Goal: Task Accomplishment & Management: Manage account settings

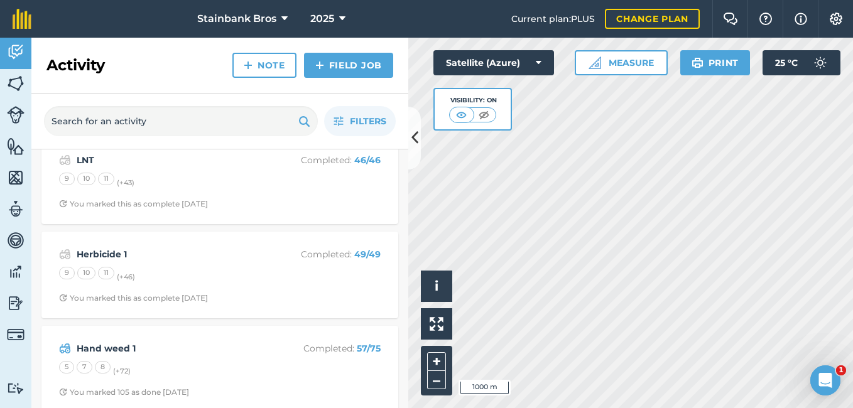
scroll to position [121, 0]
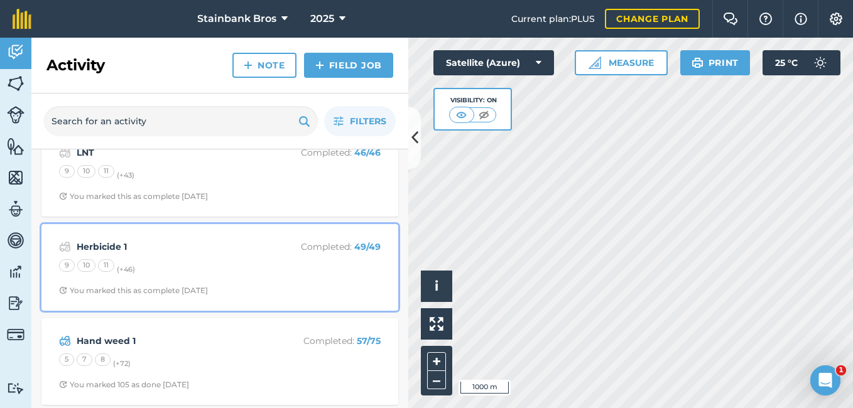
click at [121, 253] on strong "Herbicide 1" at bounding box center [176, 247] width 199 height 14
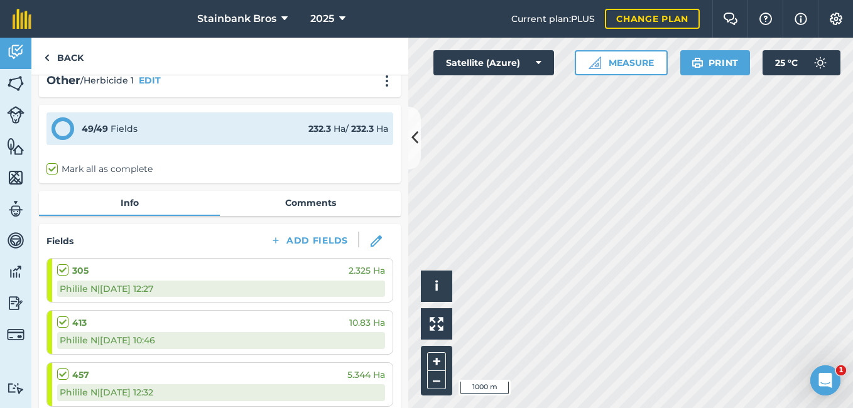
scroll to position [13, 0]
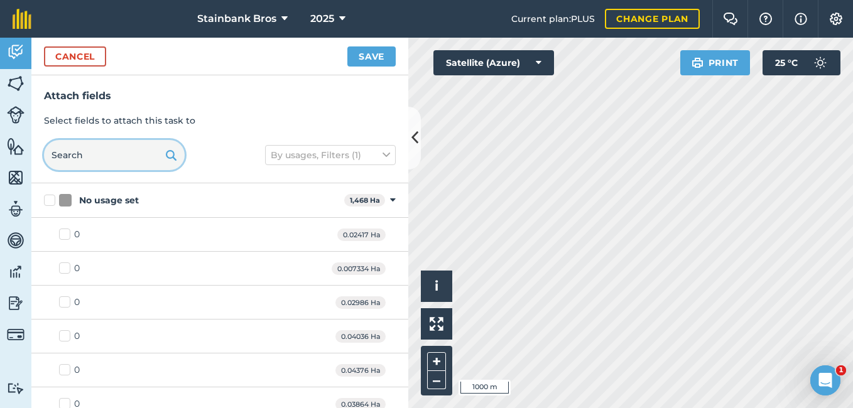
click at [92, 151] on input "text" at bounding box center [114, 155] width 141 height 30
type input "2"
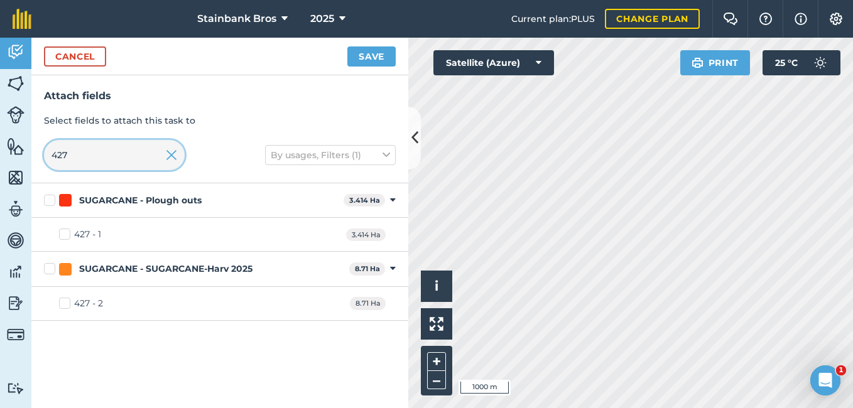
type input "427"
click at [62, 303] on label "427 - 2" at bounding box center [81, 303] width 44 height 13
click at [62, 303] on input "427 - 2" at bounding box center [63, 301] width 8 height 8
checkbox input "true"
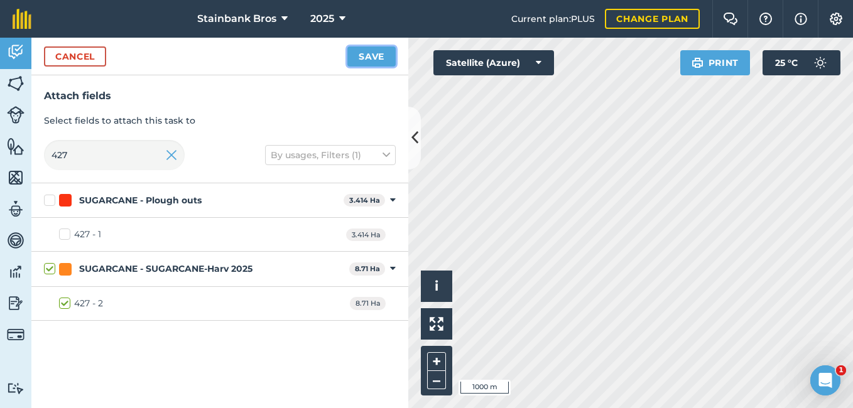
click at [374, 55] on button "Save" at bounding box center [371, 56] width 48 height 20
checkbox input "false"
click at [371, 55] on button "Save" at bounding box center [371, 56] width 48 height 20
click at [90, 148] on input "427" at bounding box center [114, 155] width 141 height 30
type input "42"
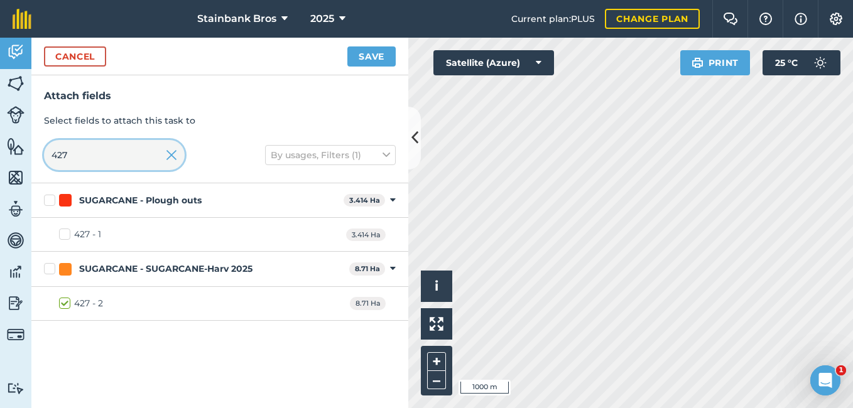
checkbox input "false"
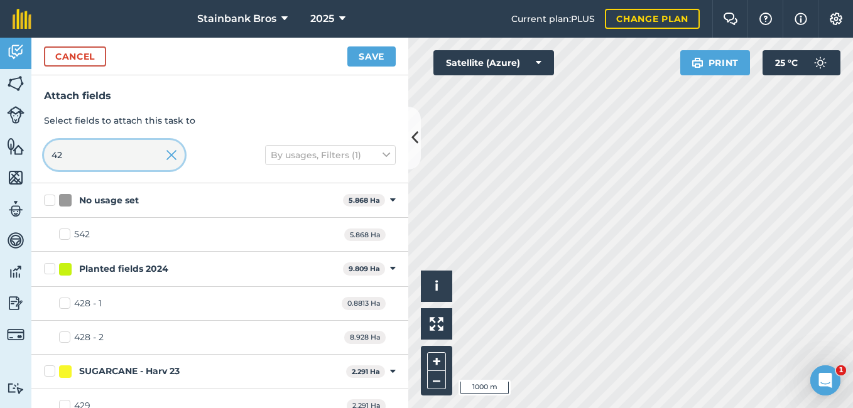
type input "4"
type input "14"
click at [90, 148] on input "14" at bounding box center [114, 155] width 141 height 30
checkbox input "true"
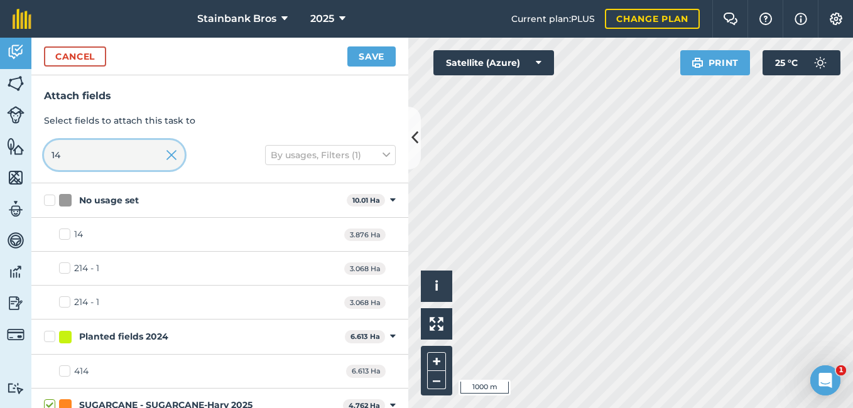
type input "14"
click at [66, 234] on label "14" at bounding box center [71, 234] width 24 height 13
click at [66, 234] on input "14" at bounding box center [63, 232] width 8 height 8
checkbox input "true"
click at [365, 63] on button "Save" at bounding box center [371, 56] width 48 height 20
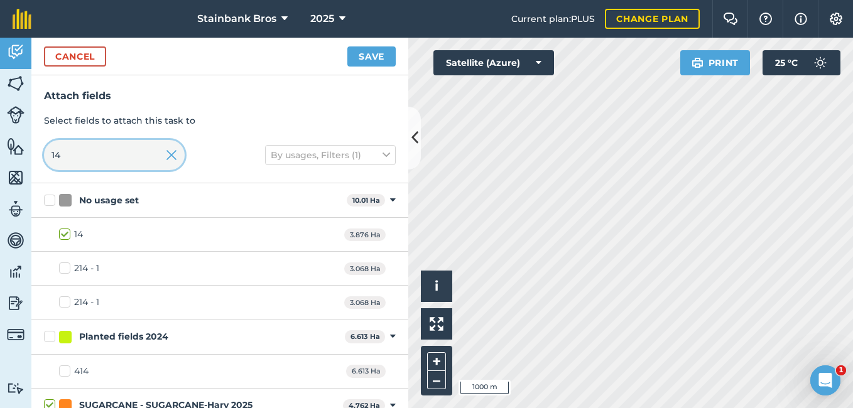
click at [86, 148] on input "14" at bounding box center [114, 155] width 141 height 30
type input "1"
type input "31"
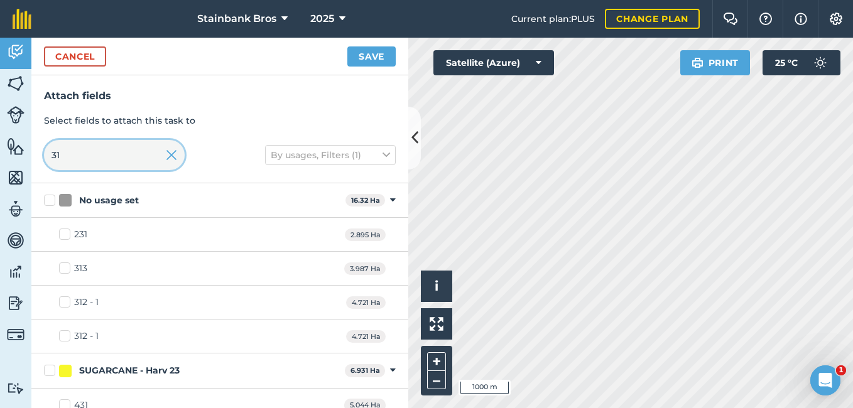
checkbox input "false"
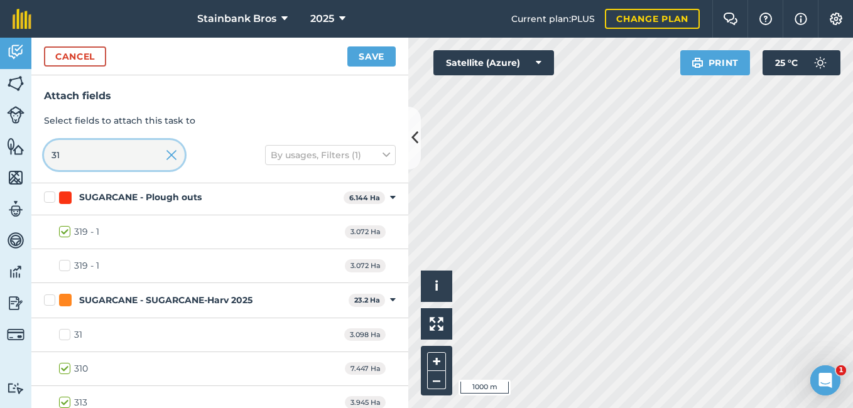
scroll to position [295, 0]
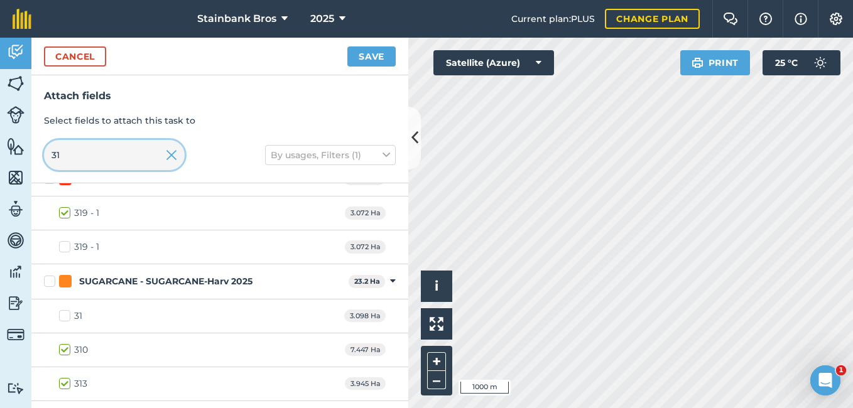
type input "31"
click at [65, 315] on label "31" at bounding box center [70, 316] width 23 height 13
click at [65, 315] on input "31" at bounding box center [63, 314] width 8 height 8
checkbox input "true"
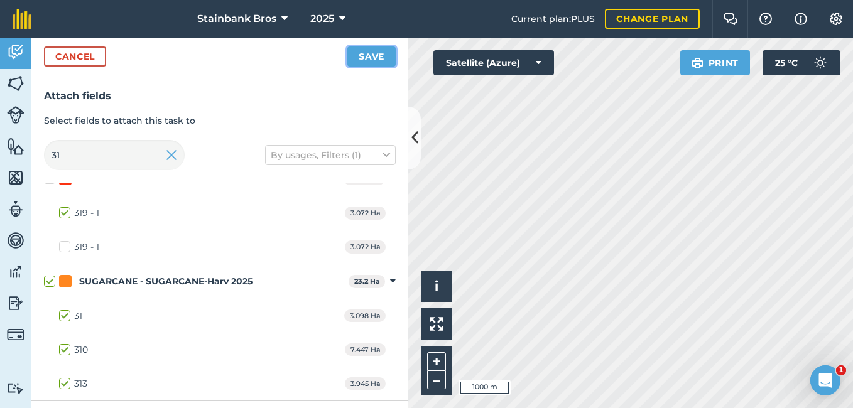
click at [374, 62] on button "Save" at bounding box center [371, 56] width 48 height 20
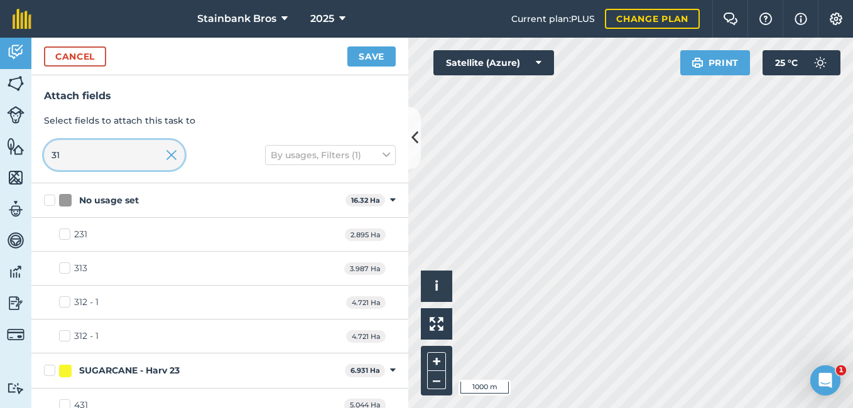
click at [75, 161] on input "31" at bounding box center [114, 155] width 141 height 30
type input "3"
checkbox input "false"
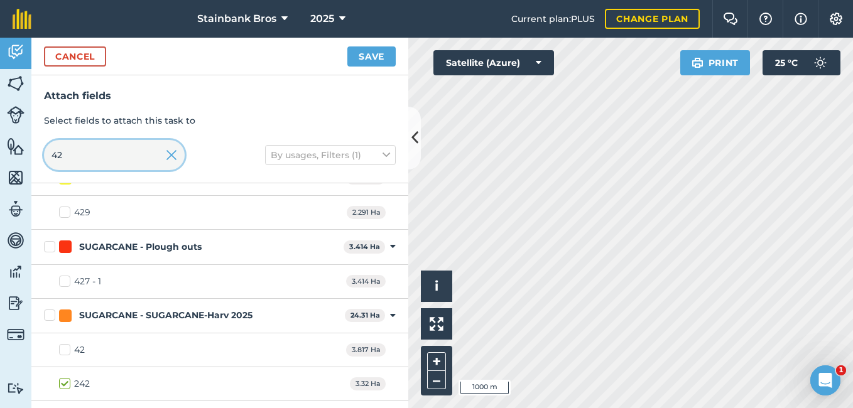
scroll to position [198, 0]
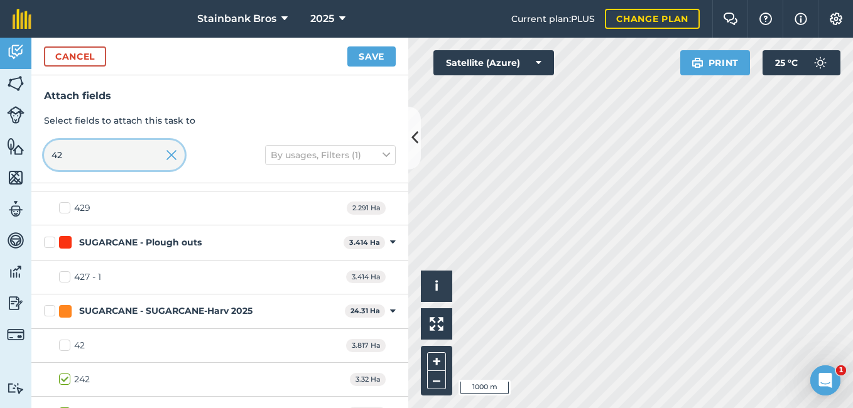
type input "42"
click at [66, 343] on label "42" at bounding box center [72, 345] width 26 height 13
click at [66, 343] on input "42" at bounding box center [63, 343] width 8 height 8
checkbox input "true"
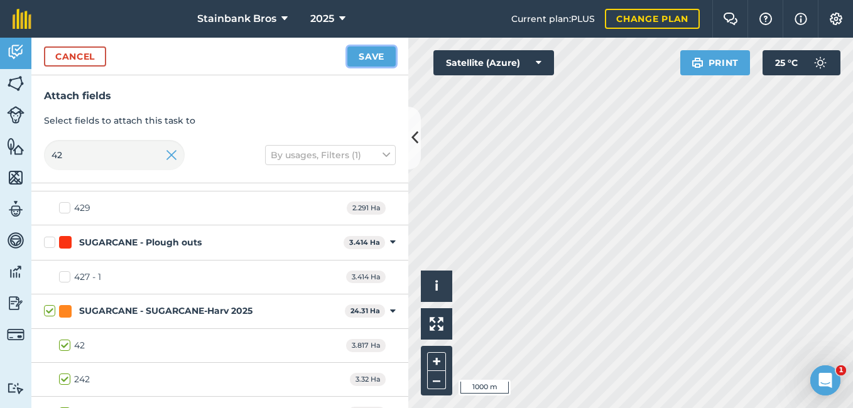
click at [380, 57] on button "Save" at bounding box center [371, 56] width 48 height 20
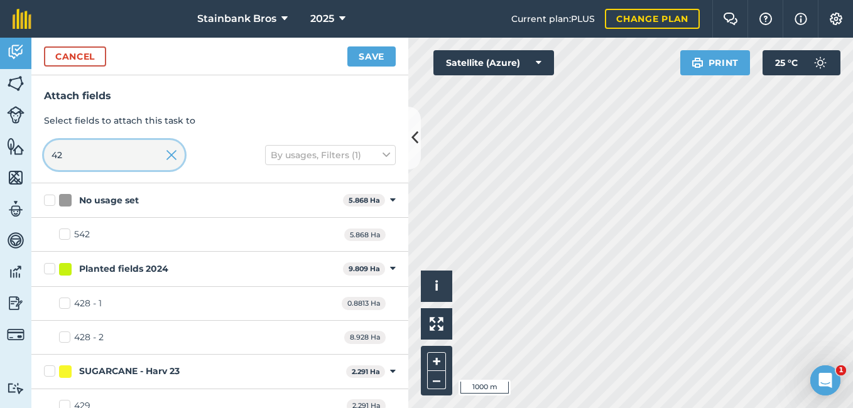
click at [92, 161] on input "42" at bounding box center [114, 155] width 141 height 30
type input "4"
checkbox input "false"
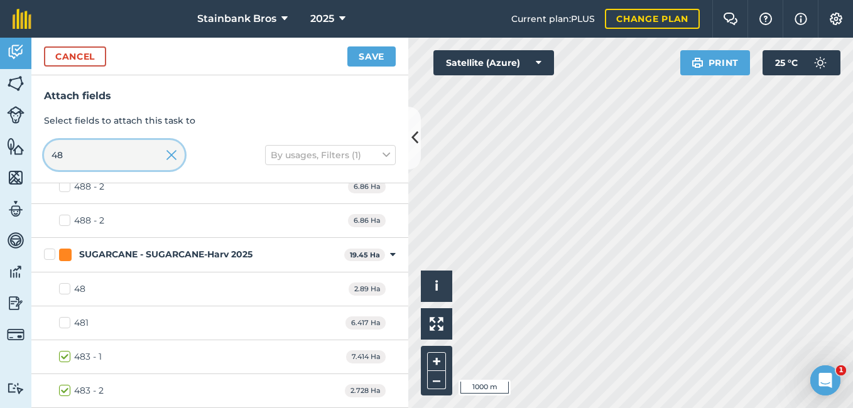
scroll to position [292, 0]
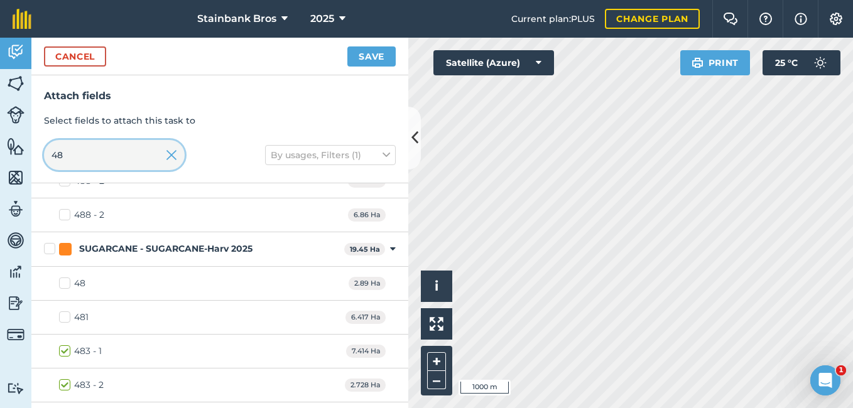
type input "48"
click at [63, 286] on label "48" at bounding box center [72, 283] width 26 height 13
click at [63, 285] on input "48" at bounding box center [63, 281] width 8 height 8
checkbox input "true"
click at [368, 53] on button "Save" at bounding box center [371, 56] width 48 height 20
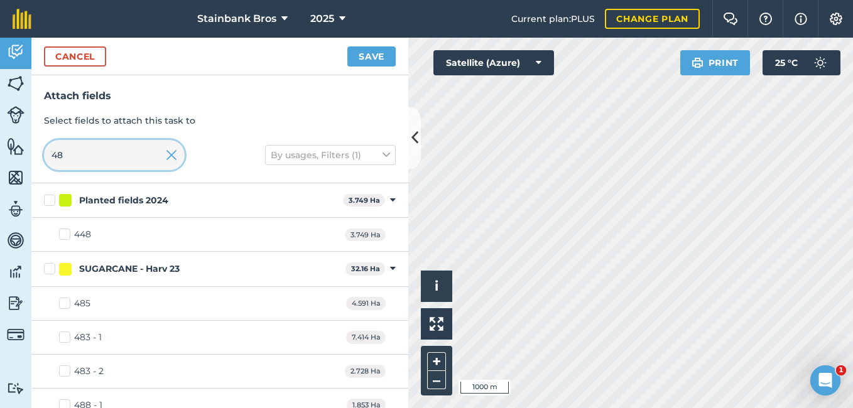
click at [104, 152] on input "48" at bounding box center [114, 155] width 141 height 30
type input "4"
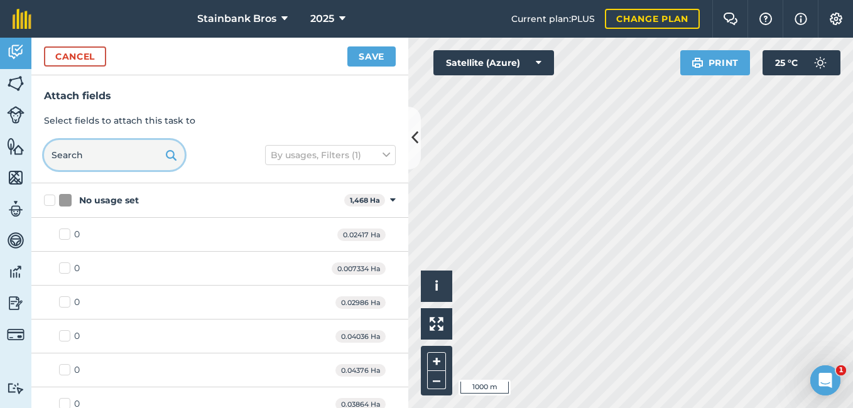
click at [104, 152] on input "text" at bounding box center [114, 155] width 141 height 30
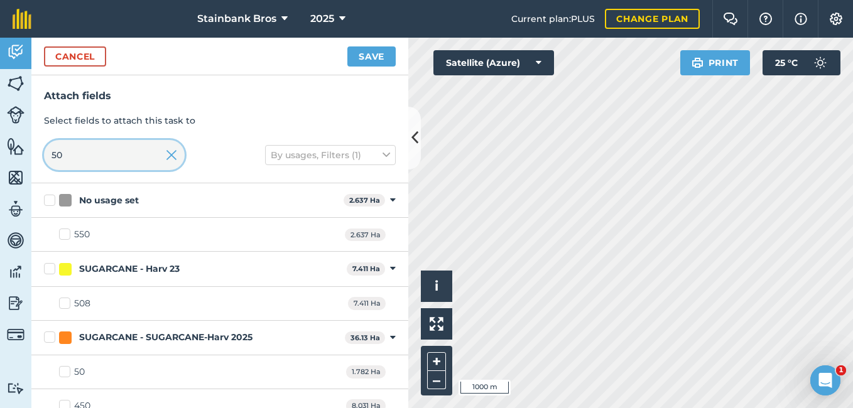
type input "50"
click at [65, 373] on label "50" at bounding box center [72, 371] width 26 height 13
click at [65, 373] on input "50" at bounding box center [63, 369] width 8 height 8
checkbox input "true"
click at [382, 56] on button "Save" at bounding box center [371, 56] width 48 height 20
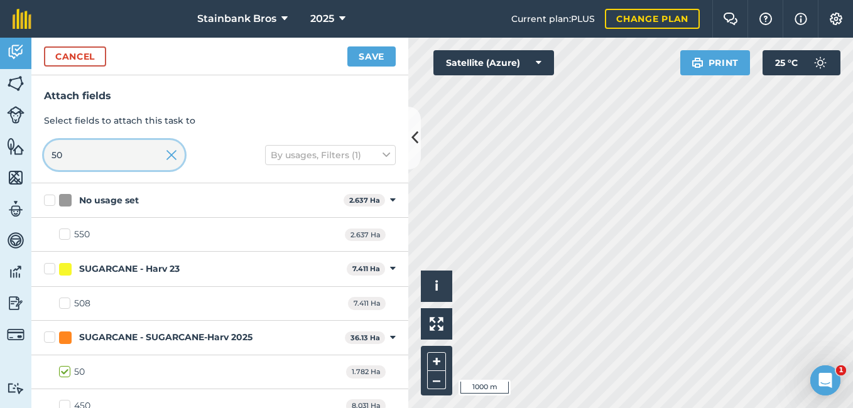
click at [87, 153] on input "50" at bounding box center [114, 155] width 141 height 30
type input "5"
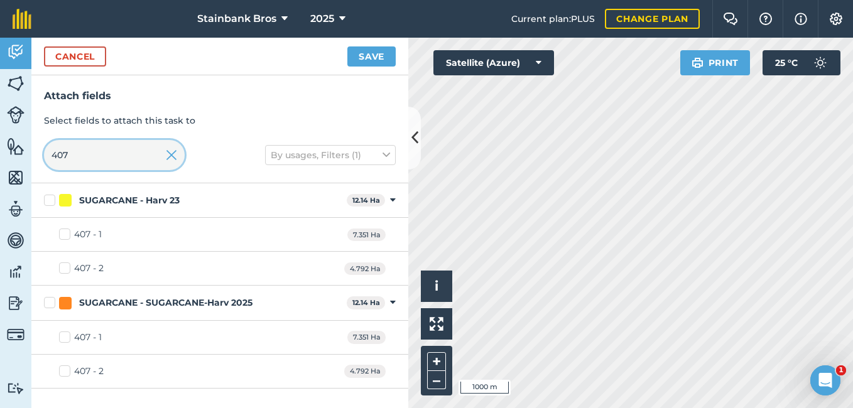
type input "407"
click at [64, 336] on label "407 - 1" at bounding box center [80, 337] width 43 height 13
click at [64, 336] on input "407 - 1" at bounding box center [63, 335] width 8 height 8
checkbox input "true"
click at [66, 374] on label "407 - 2" at bounding box center [81, 371] width 45 height 13
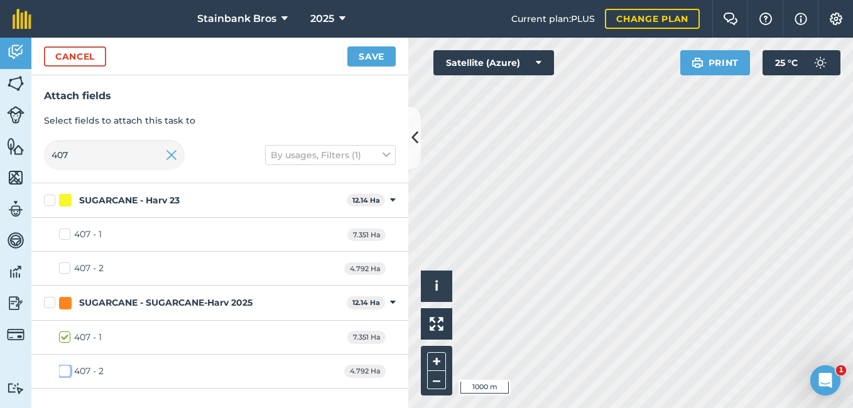
click at [66, 373] on input "407 - 2" at bounding box center [63, 369] width 8 height 8
checkbox input "true"
click at [369, 59] on button "Save" at bounding box center [371, 56] width 48 height 20
click at [107, 146] on input "407" at bounding box center [114, 155] width 141 height 30
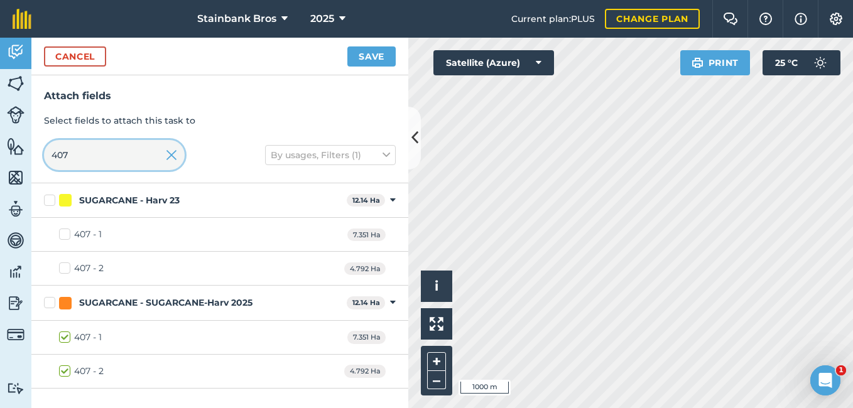
type input "40"
checkbox input "false"
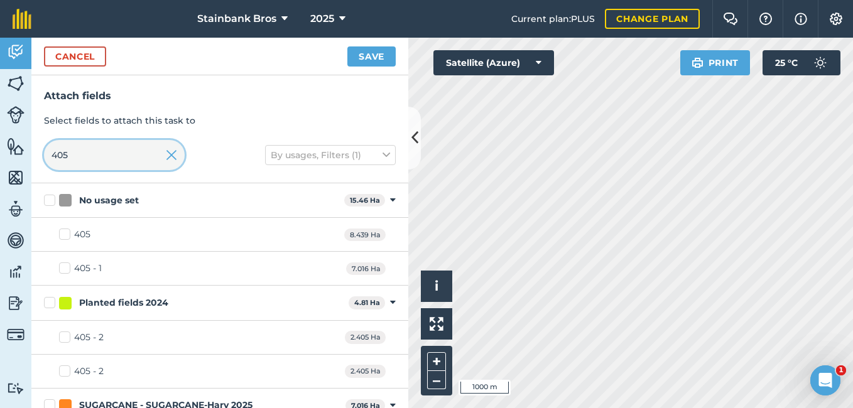
type input "405"
click at [68, 234] on label "405" at bounding box center [74, 234] width 31 height 13
click at [67, 234] on input "405" at bounding box center [63, 232] width 8 height 8
checkbox input "true"
click at [391, 57] on button "Save" at bounding box center [371, 56] width 48 height 20
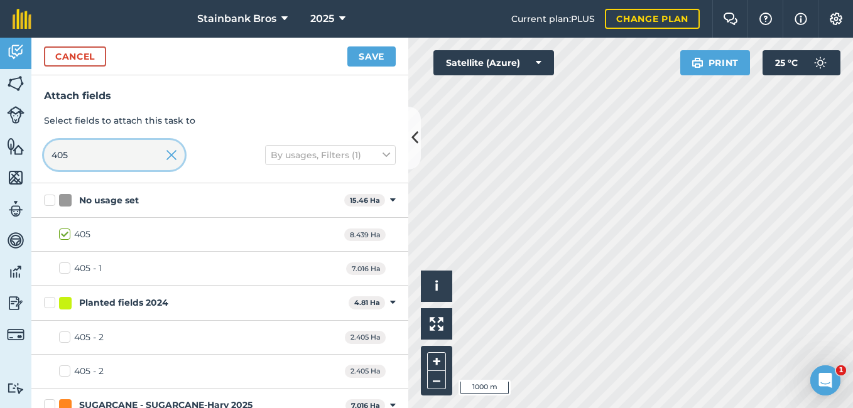
click at [138, 160] on input "405" at bounding box center [114, 155] width 141 height 30
type input "4"
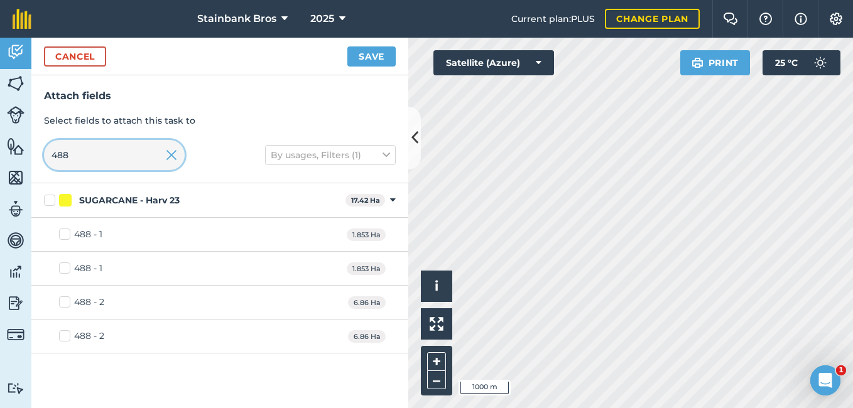
type input "488"
click at [62, 235] on label "488 - 1" at bounding box center [80, 234] width 43 height 13
click at [62, 235] on input "488 - 1" at bounding box center [63, 232] width 8 height 8
checkbox input "true"
click at [60, 303] on label "488 - 2" at bounding box center [81, 302] width 45 height 13
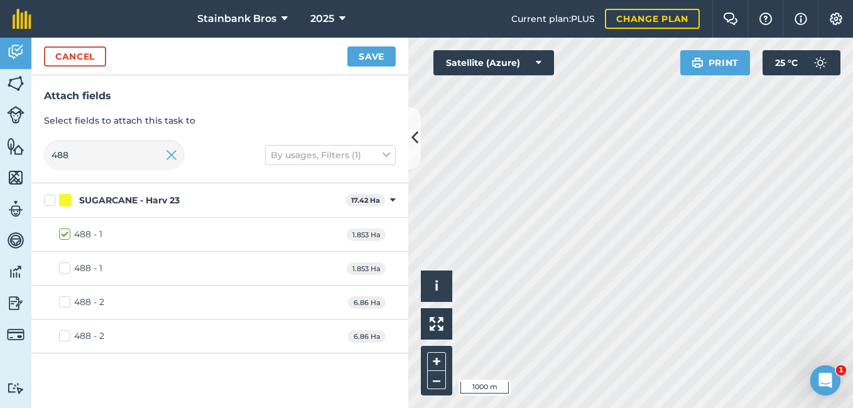
click at [60, 303] on input "488 - 2" at bounding box center [63, 300] width 8 height 8
checkbox input "true"
click at [360, 57] on button "Save" at bounding box center [371, 56] width 48 height 20
click at [84, 149] on input "488" at bounding box center [114, 155] width 141 height 30
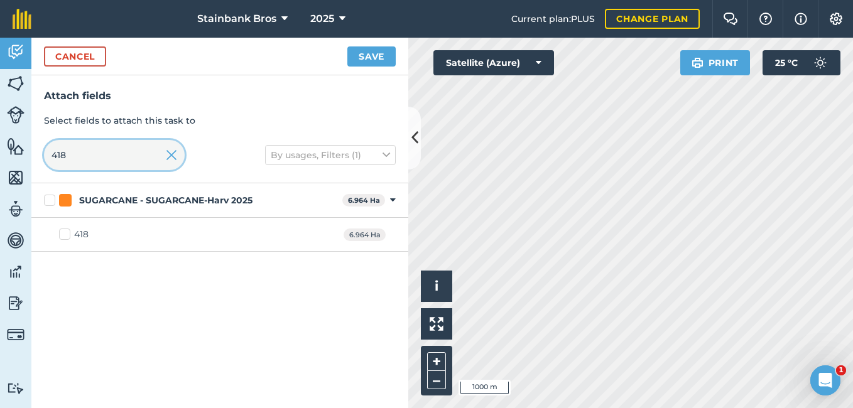
type input "418"
click at [64, 234] on label "418" at bounding box center [74, 234] width 30 height 13
click at [64, 234] on input "418" at bounding box center [63, 232] width 8 height 8
checkbox input "true"
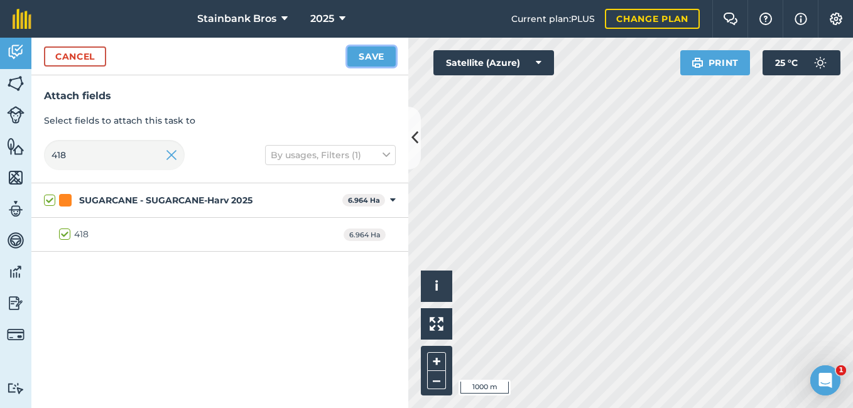
click at [365, 63] on button "Save" at bounding box center [371, 56] width 48 height 20
click at [126, 159] on input "418" at bounding box center [114, 155] width 141 height 30
type input "41"
checkbox input "false"
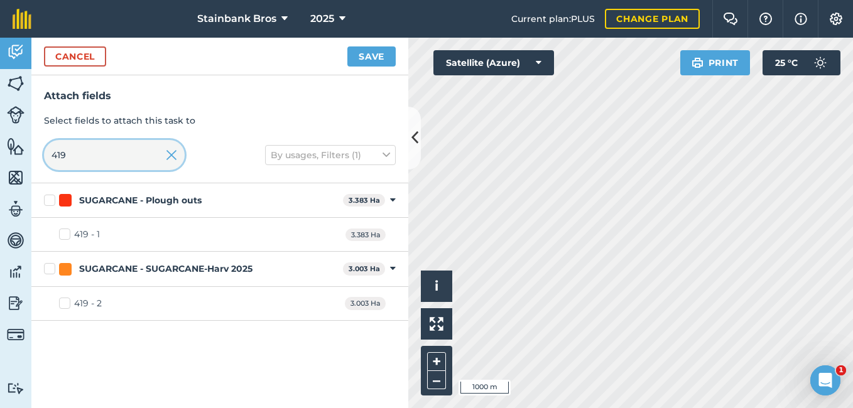
type input "419"
click at [66, 305] on label "419 - 2" at bounding box center [80, 303] width 43 height 13
click at [66, 305] on input "419 - 2" at bounding box center [63, 301] width 8 height 8
checkbox input "true"
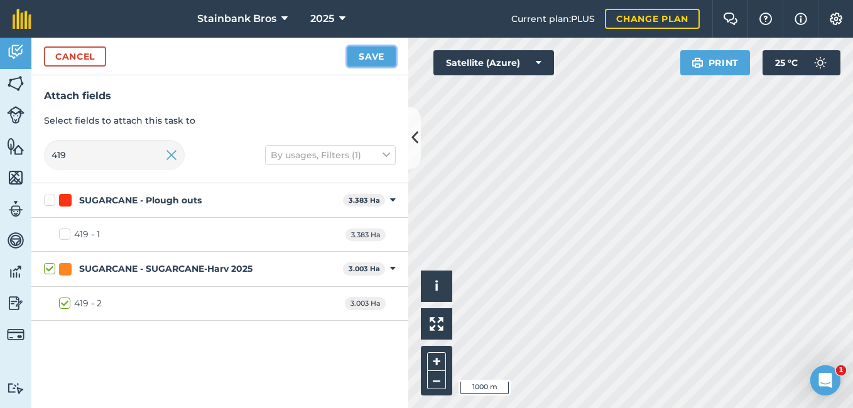
click at [378, 57] on button "Save" at bounding box center [371, 56] width 48 height 20
click at [381, 60] on button "Save" at bounding box center [371, 56] width 48 height 20
click at [105, 160] on input "419" at bounding box center [114, 155] width 141 height 30
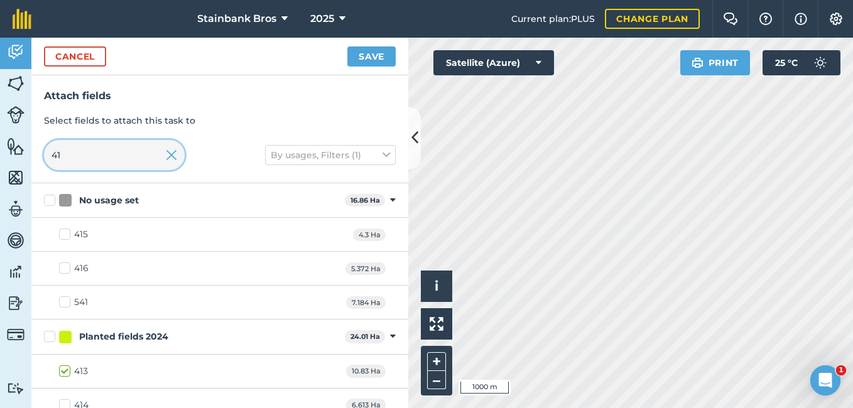
type input "4"
checkbox input "false"
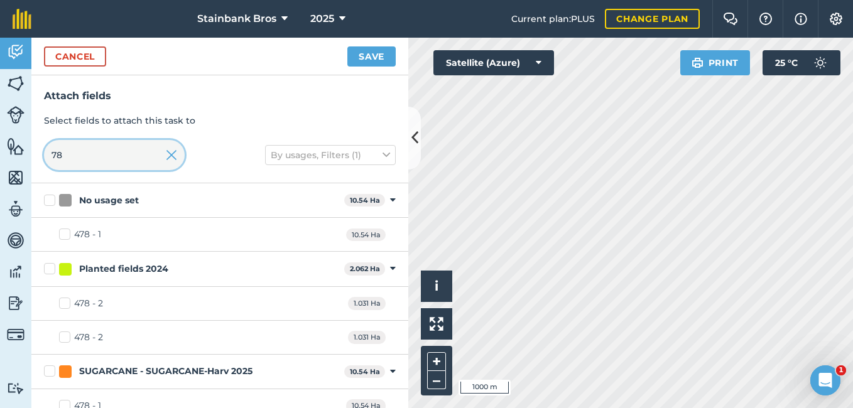
type input "7"
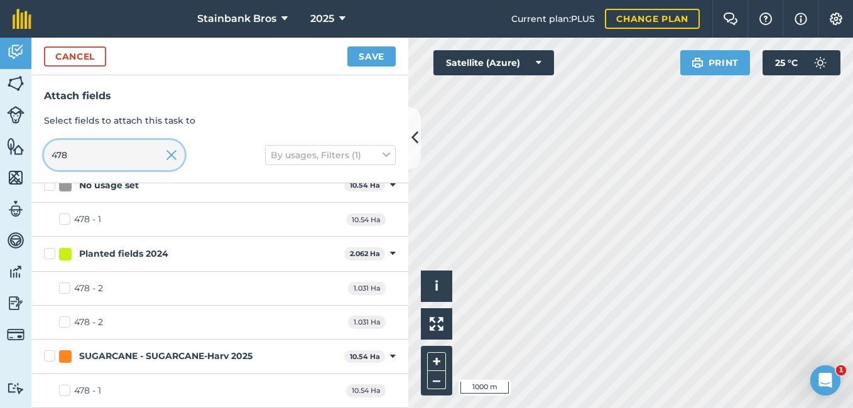
type input "478"
click at [63, 392] on label "478 - 1" at bounding box center [80, 390] width 42 height 13
click at [63, 392] on input "478 - 1" at bounding box center [63, 388] width 8 height 8
checkbox input "true"
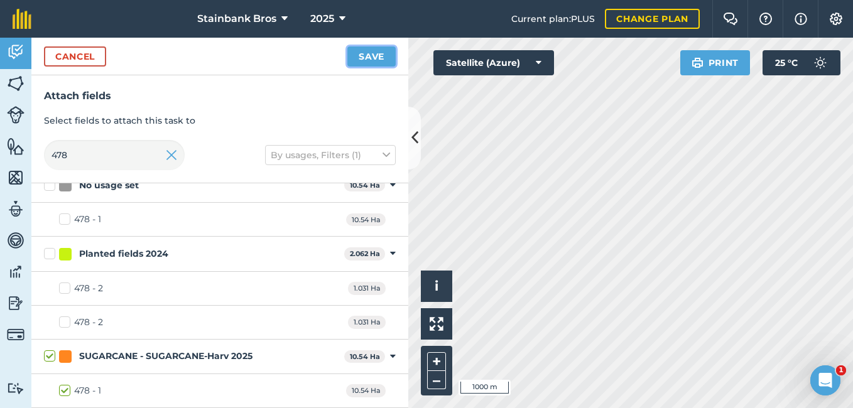
click at [375, 53] on button "Save" at bounding box center [371, 56] width 48 height 20
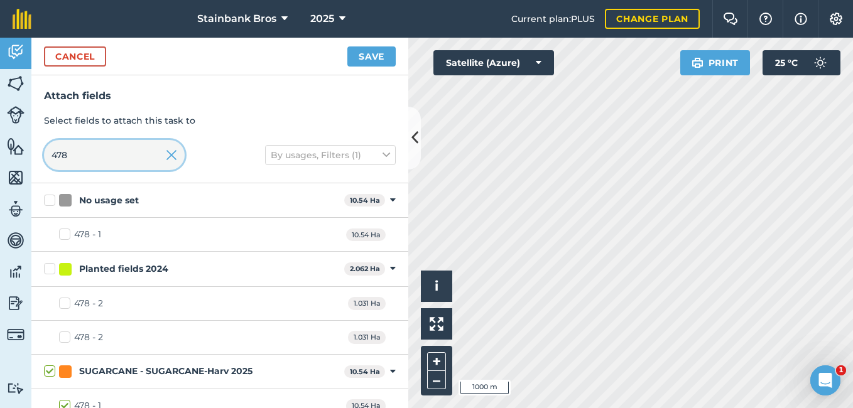
click at [114, 152] on input "478" at bounding box center [114, 155] width 141 height 30
type input "4"
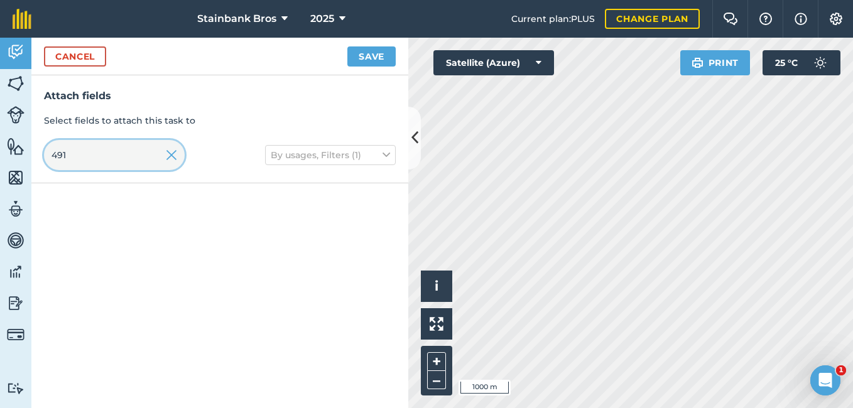
click at [105, 147] on input "491" at bounding box center [114, 155] width 141 height 30
type input "4"
type input "453"
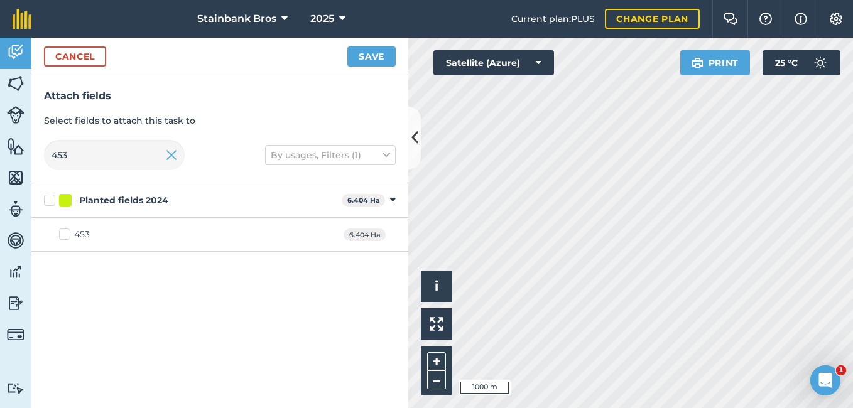
click at [62, 233] on label "453" at bounding box center [74, 234] width 31 height 13
click at [62, 233] on input "453" at bounding box center [63, 232] width 8 height 8
checkbox input "true"
click at [376, 60] on button "Save" at bounding box center [371, 56] width 48 height 20
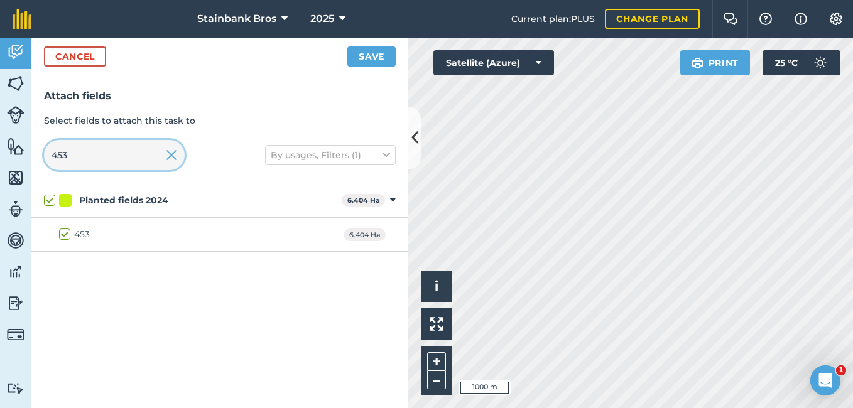
click at [94, 163] on input "453" at bounding box center [114, 155] width 141 height 30
type input "45"
checkbox input "false"
type input "436"
click at [65, 235] on label "436" at bounding box center [74, 234] width 31 height 13
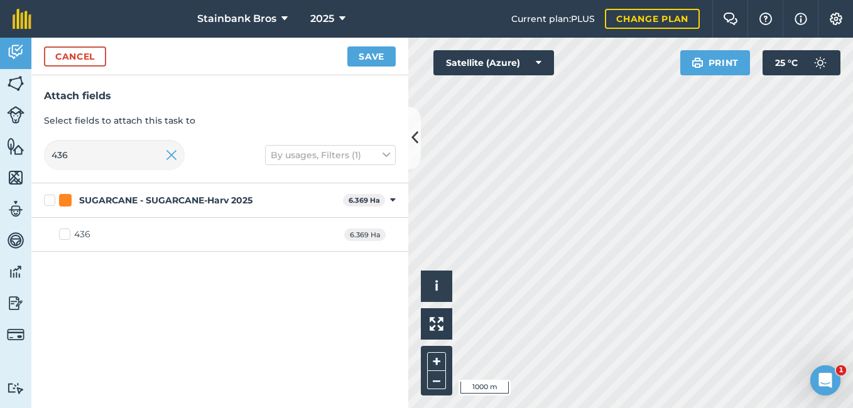
click at [65, 235] on input "436" at bounding box center [63, 232] width 8 height 8
checkbox input "true"
click at [379, 55] on button "Save" at bounding box center [371, 56] width 48 height 20
click at [117, 165] on input "436" at bounding box center [114, 155] width 141 height 30
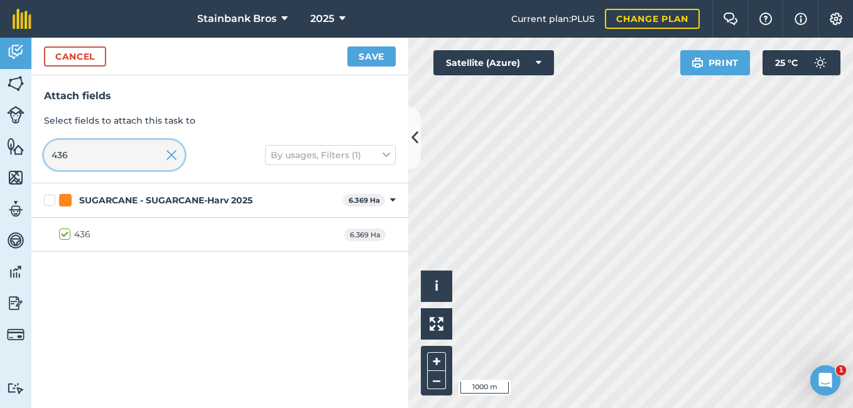
type input "43"
checkbox input "false"
type input "433"
click at [63, 234] on label "433" at bounding box center [74, 234] width 31 height 13
click at [63, 234] on input "433" at bounding box center [63, 232] width 8 height 8
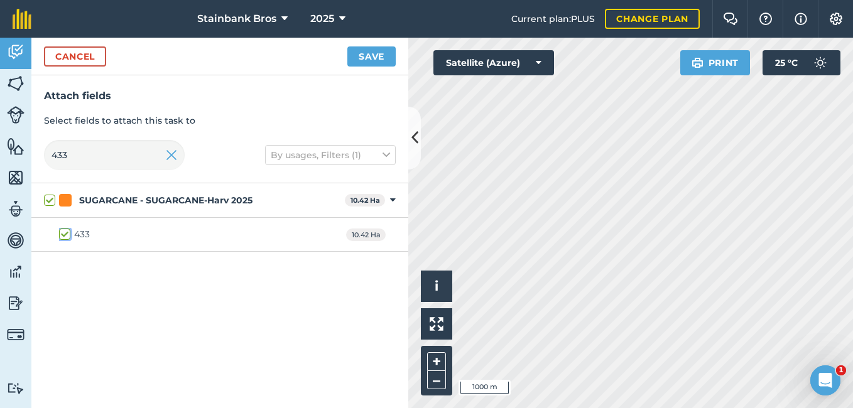
checkbox input "true"
click at [371, 52] on button "Save" at bounding box center [371, 56] width 48 height 20
click at [107, 152] on input "433" at bounding box center [114, 155] width 141 height 30
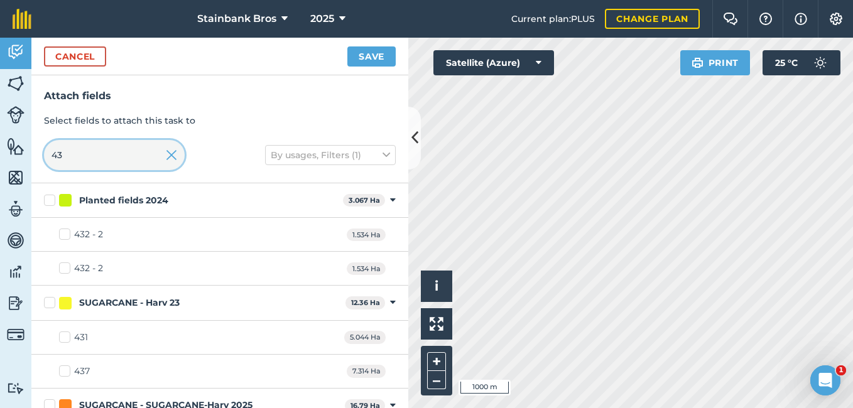
type input "4"
checkbox input "false"
type input "29"
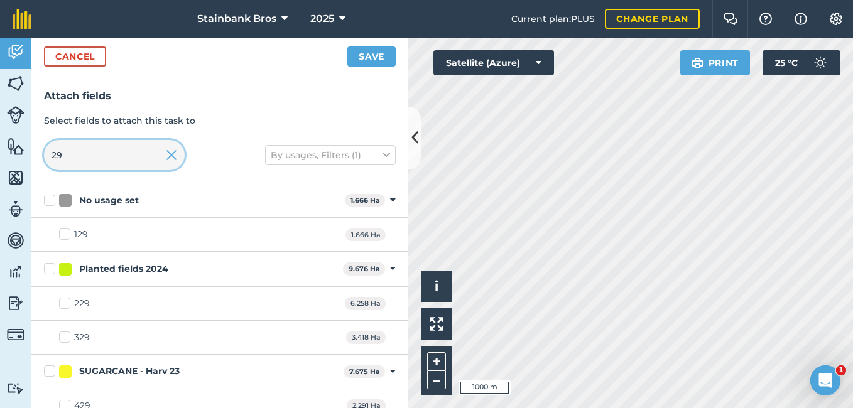
checkbox input "true"
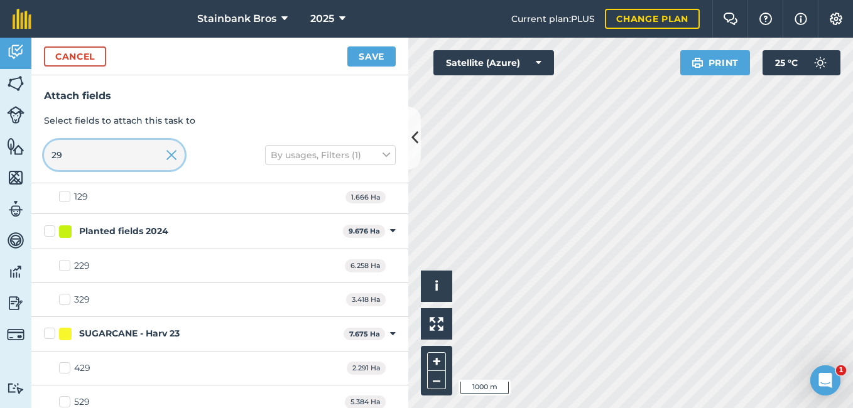
scroll to position [48, 0]
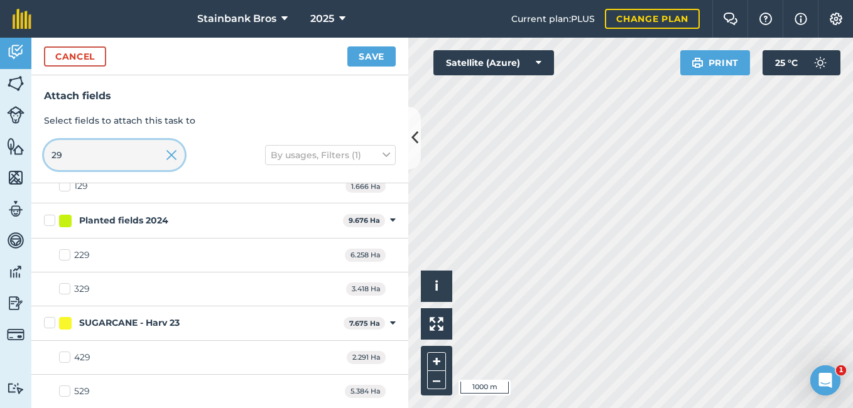
type input "29"
click at [65, 357] on label "429" at bounding box center [74, 357] width 31 height 13
click at [65, 357] on input "429" at bounding box center [63, 355] width 8 height 8
checkbox input "true"
click at [370, 54] on button "Save" at bounding box center [371, 56] width 48 height 20
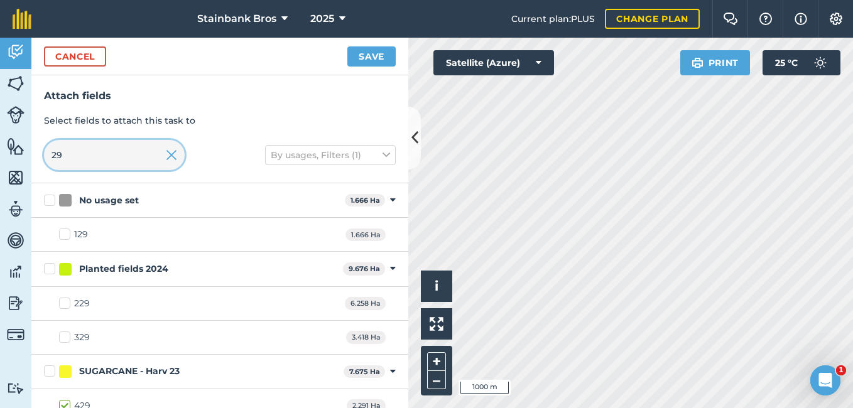
click at [84, 163] on input "29" at bounding box center [114, 155] width 141 height 30
type input "2"
type input "47"
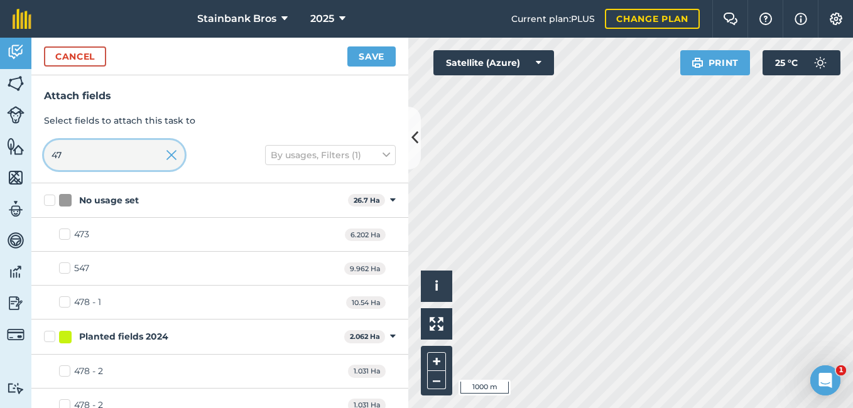
checkbox input "true"
type input "4"
checkbox input "false"
type input "43"
checkbox input "true"
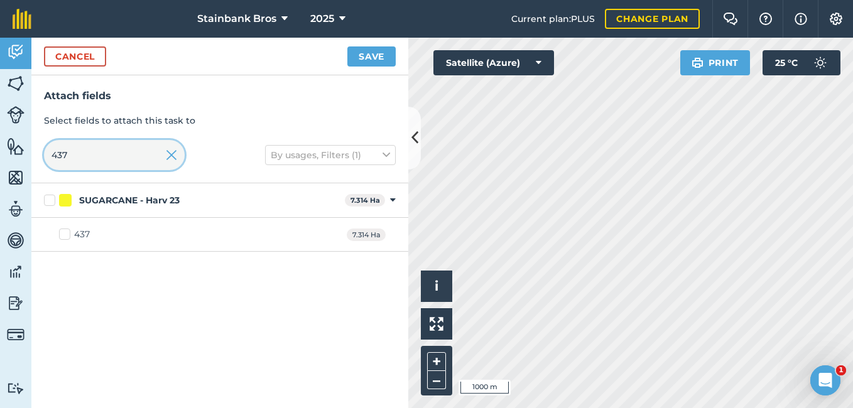
type input "437"
click at [63, 237] on label "437" at bounding box center [74, 234] width 31 height 13
click at [63, 236] on input "437" at bounding box center [63, 232] width 8 height 8
checkbox input "true"
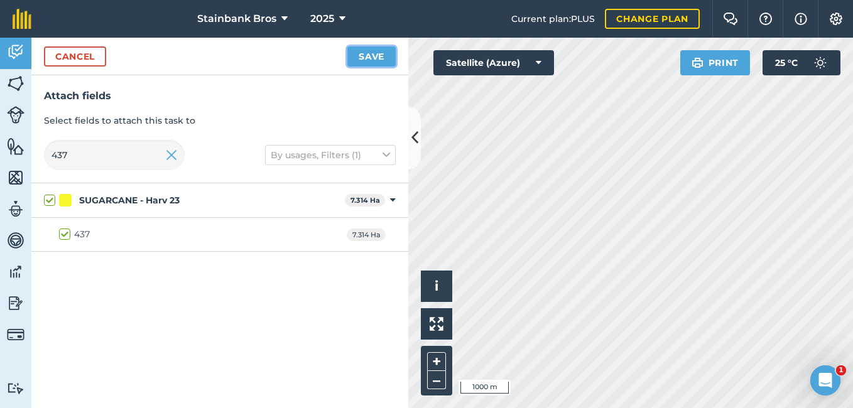
click at [382, 51] on button "Save" at bounding box center [371, 56] width 48 height 20
click at [125, 160] on input "437" at bounding box center [114, 155] width 141 height 30
type input "43"
checkbox input "false"
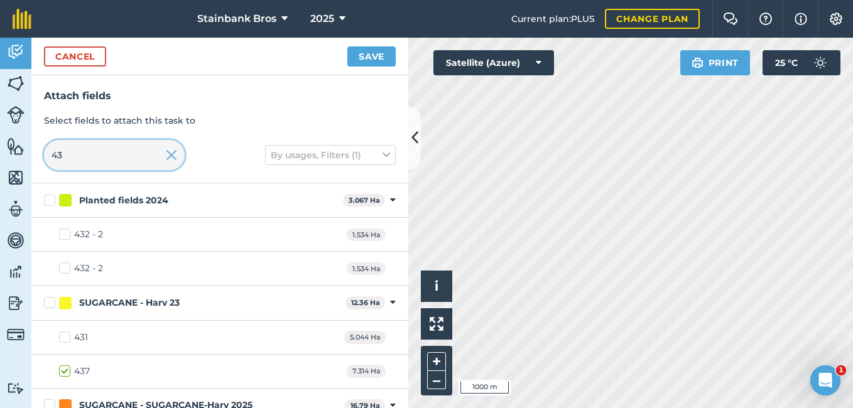
type input "4"
checkbox input "false"
type input "17"
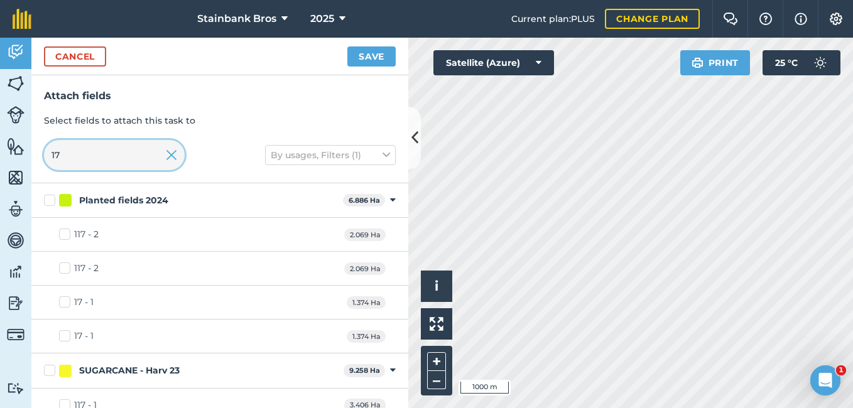
checkbox input "true"
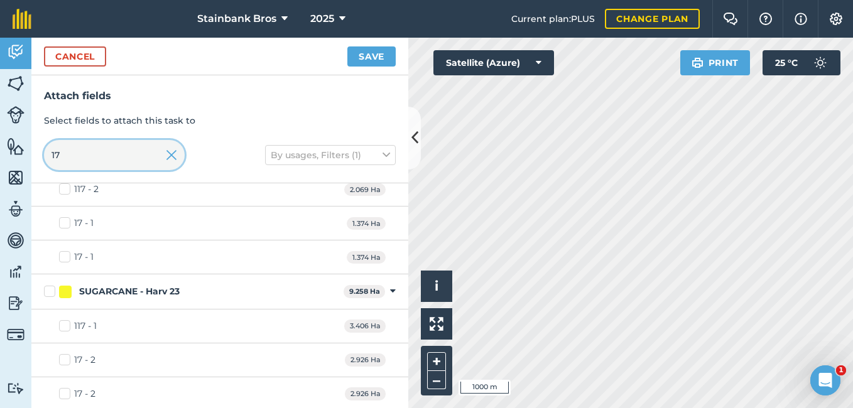
scroll to position [85, 0]
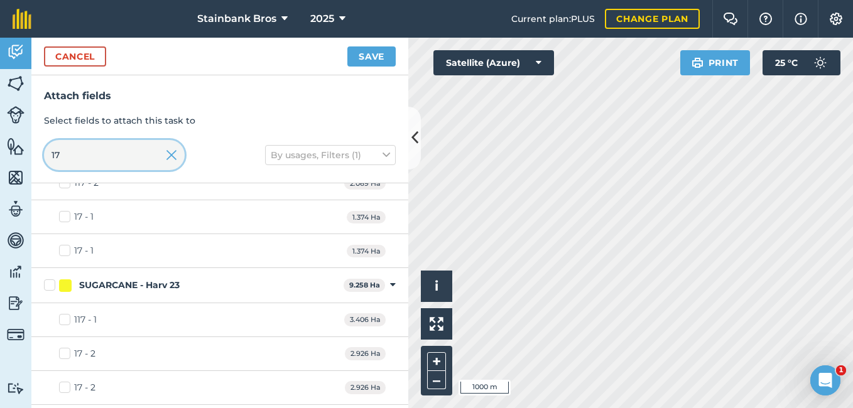
type input "17"
click at [65, 317] on label "117 - 1" at bounding box center [78, 319] width 38 height 13
click at [65, 317] on input "117 - 1" at bounding box center [63, 317] width 8 height 8
checkbox input "true"
click at [63, 355] on label "17 - 2" at bounding box center [77, 353] width 36 height 13
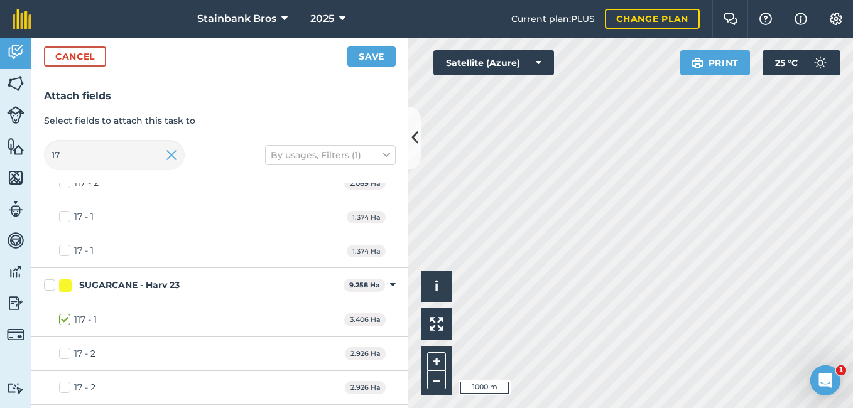
click at [63, 355] on input "17 - 2" at bounding box center [63, 351] width 8 height 8
checkbox input "true"
click at [389, 60] on button "Save" at bounding box center [371, 56] width 48 height 20
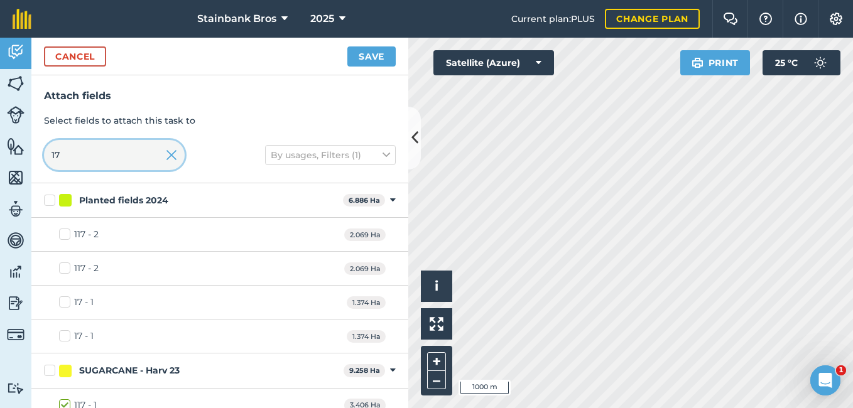
click at [138, 153] on input "17" at bounding box center [114, 155] width 141 height 30
type input "1"
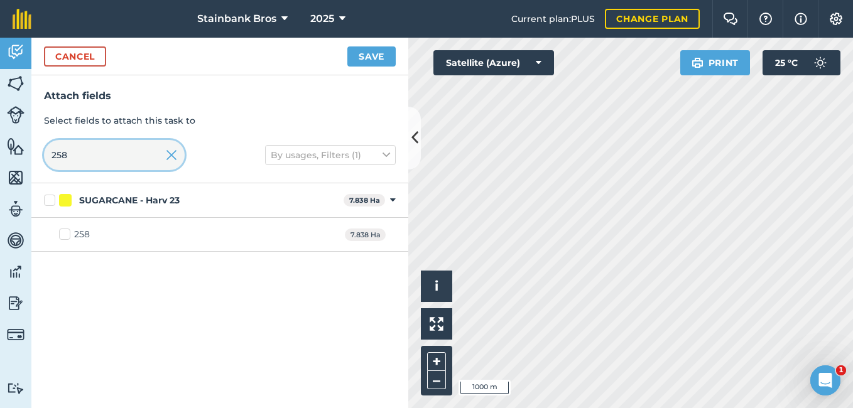
type input "258"
click at [65, 237] on label "258" at bounding box center [74, 234] width 31 height 13
click at [65, 236] on input "258" at bounding box center [63, 232] width 8 height 8
checkbox input "true"
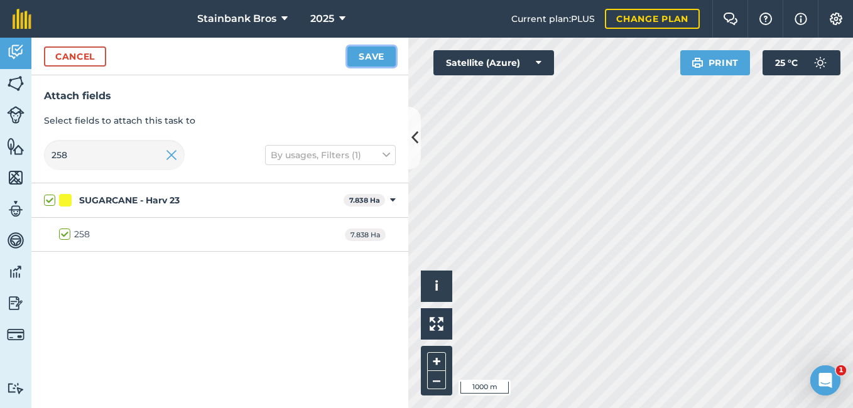
click at [364, 60] on button "Save" at bounding box center [371, 56] width 48 height 20
click at [376, 57] on button "Save" at bounding box center [371, 56] width 48 height 20
click at [139, 157] on input "258" at bounding box center [114, 155] width 141 height 30
type input "25"
checkbox input "false"
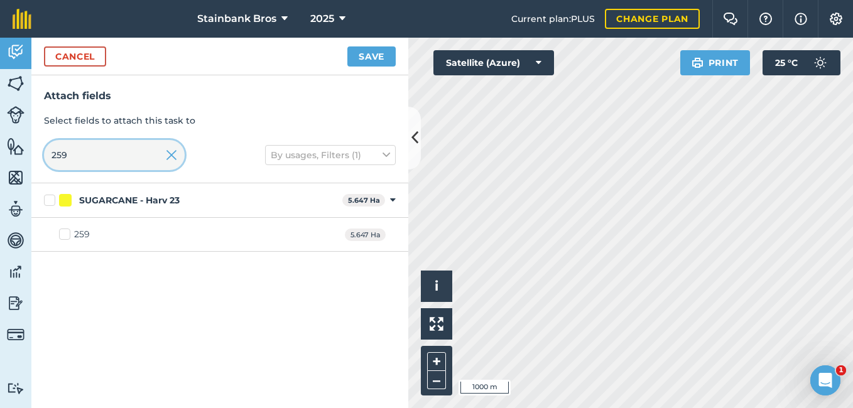
type input "259"
click at [63, 235] on label "259" at bounding box center [74, 234] width 31 height 13
click at [63, 235] on input "259" at bounding box center [63, 232] width 8 height 8
checkbox input "true"
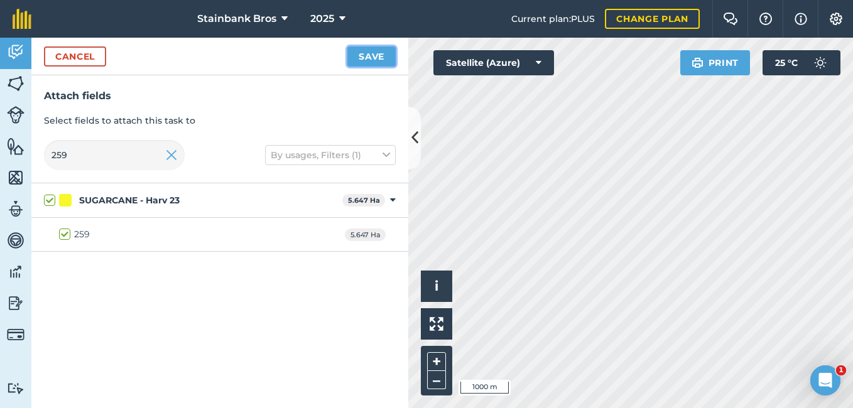
click at [377, 59] on button "Save" at bounding box center [371, 56] width 48 height 20
click at [142, 155] on input "259" at bounding box center [114, 155] width 141 height 30
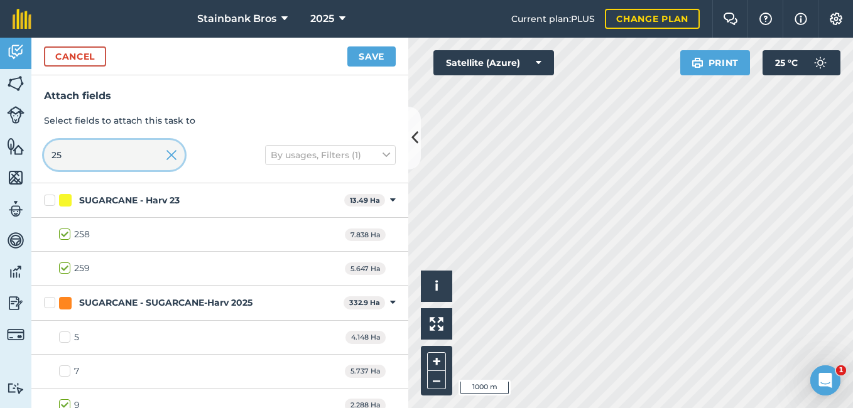
type input "2"
checkbox input "false"
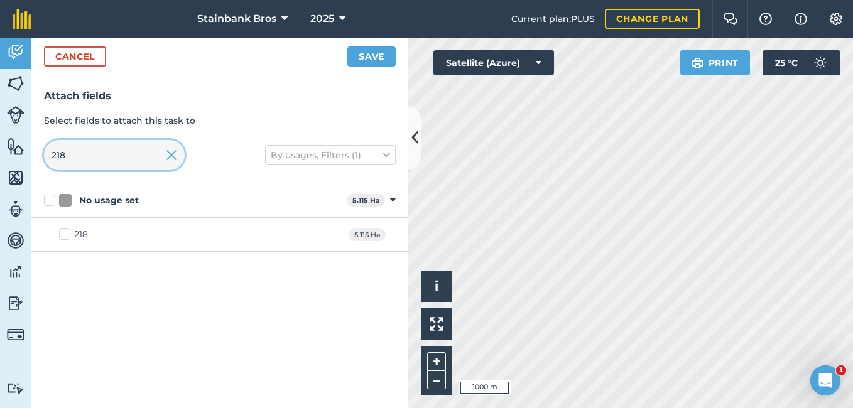
type input "218"
click at [63, 235] on label "218" at bounding box center [73, 234] width 29 height 13
click at [63, 235] on input "218" at bounding box center [63, 232] width 8 height 8
checkbox input "true"
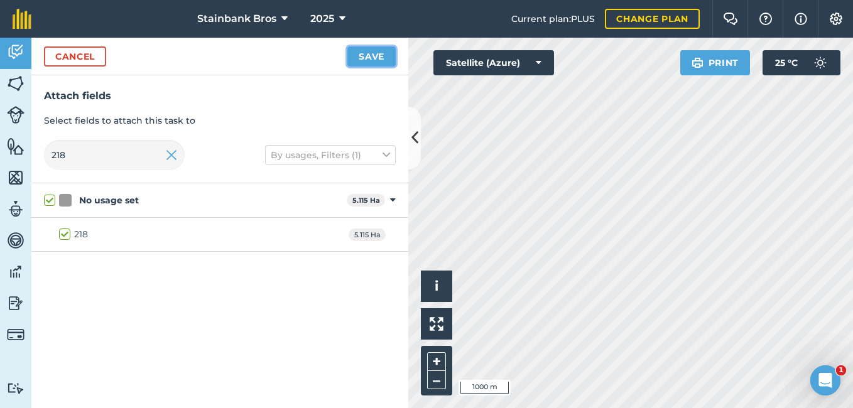
click at [371, 55] on button "Save" at bounding box center [371, 56] width 48 height 20
click at [77, 154] on input "218" at bounding box center [114, 155] width 141 height 30
type input "21"
checkbox input "false"
type input "219"
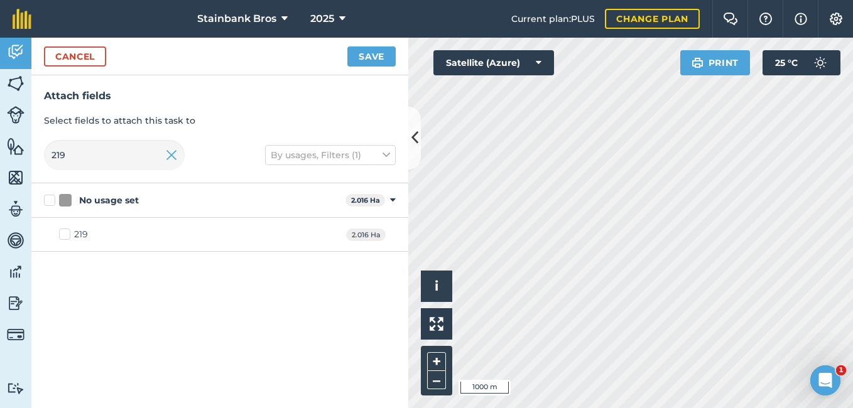
click at [63, 234] on label "219" at bounding box center [73, 234] width 29 height 13
click at [63, 234] on input "219" at bounding box center [63, 232] width 8 height 8
checkbox input "true"
click at [385, 63] on button "Save" at bounding box center [371, 56] width 48 height 20
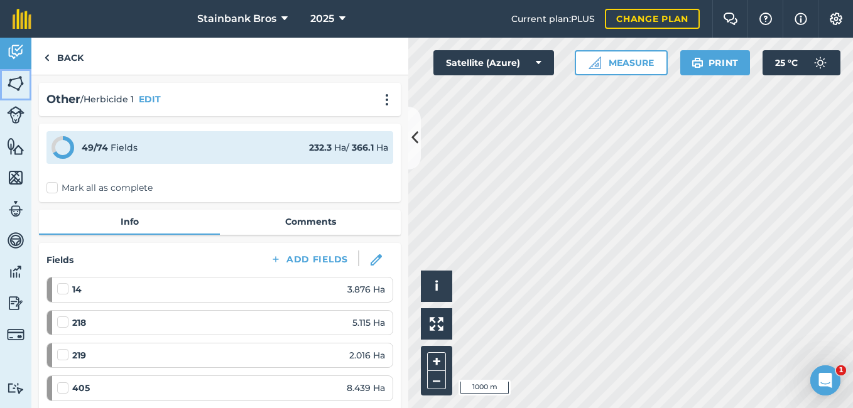
click at [14, 85] on img at bounding box center [16, 83] width 18 height 19
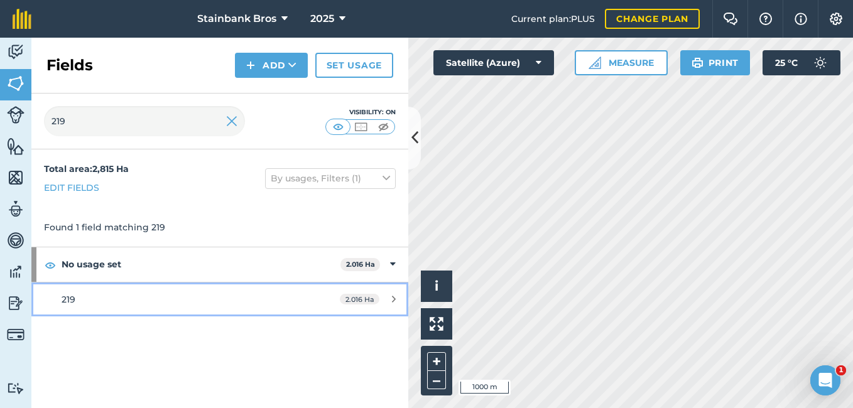
click at [97, 300] on div "219" at bounding box center [180, 300] width 236 height 14
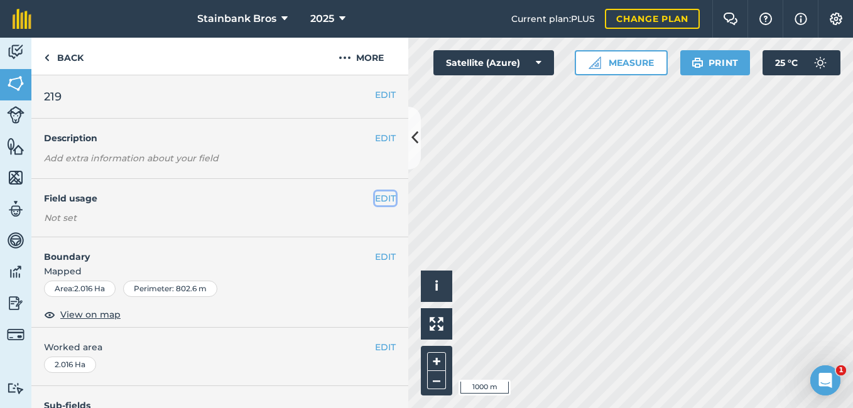
click at [382, 197] on button "EDIT" at bounding box center [385, 199] width 21 height 14
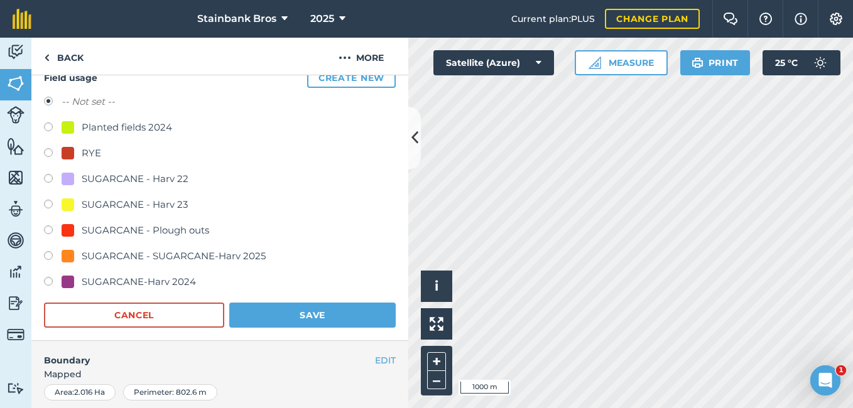
scroll to position [126, 0]
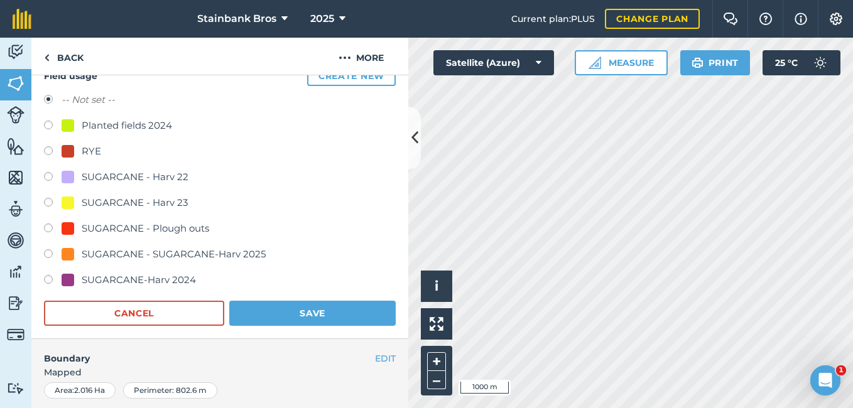
click at [46, 254] on label at bounding box center [53, 255] width 18 height 13
radio input "true"
radio input "false"
click at [275, 310] on button "Save" at bounding box center [312, 313] width 166 height 25
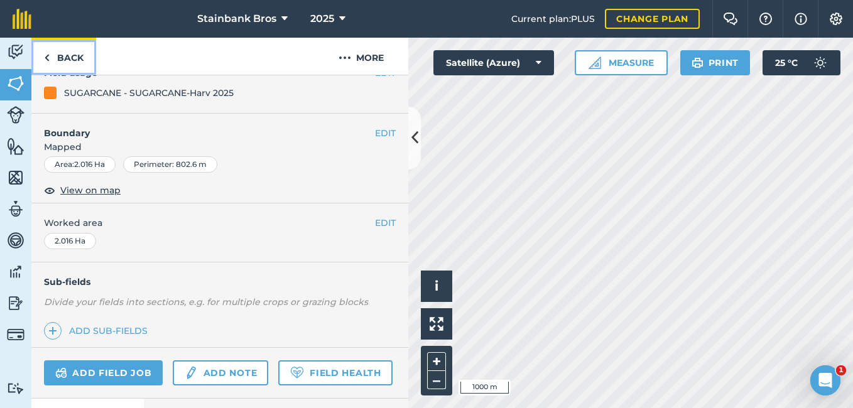
click at [55, 55] on link "Back" at bounding box center [63, 56] width 65 height 37
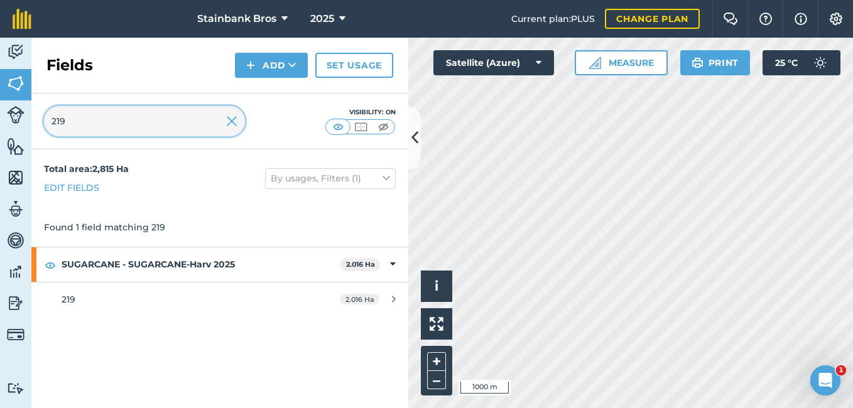
click at [185, 120] on input "219" at bounding box center [144, 121] width 201 height 30
type input "218"
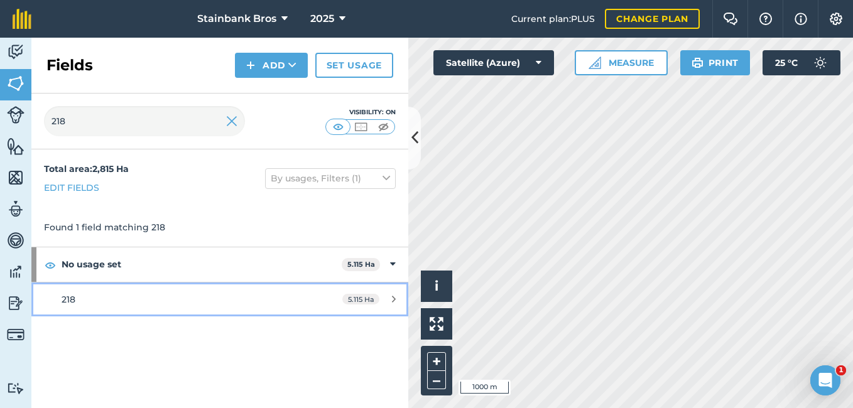
click at [117, 302] on div "218" at bounding box center [180, 300] width 236 height 14
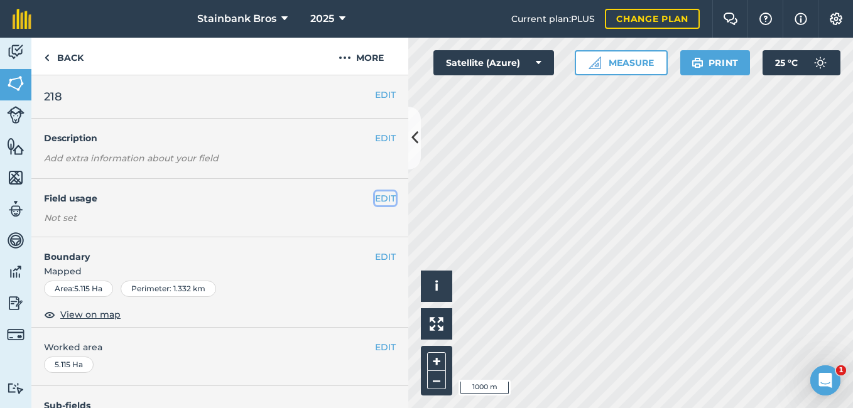
click at [381, 197] on button "EDIT" at bounding box center [385, 199] width 21 height 14
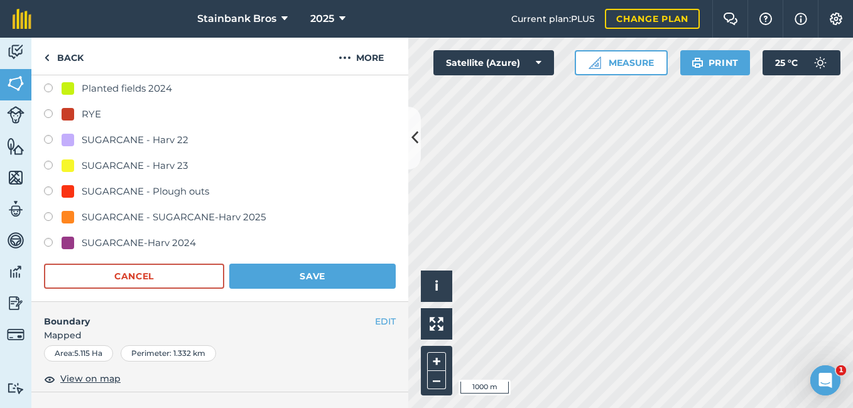
scroll to position [168, 0]
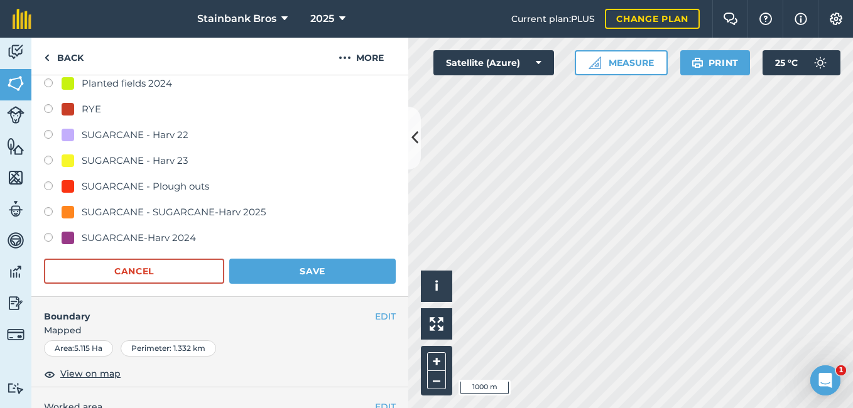
click at [45, 208] on label at bounding box center [53, 213] width 18 height 13
radio input "true"
radio input "false"
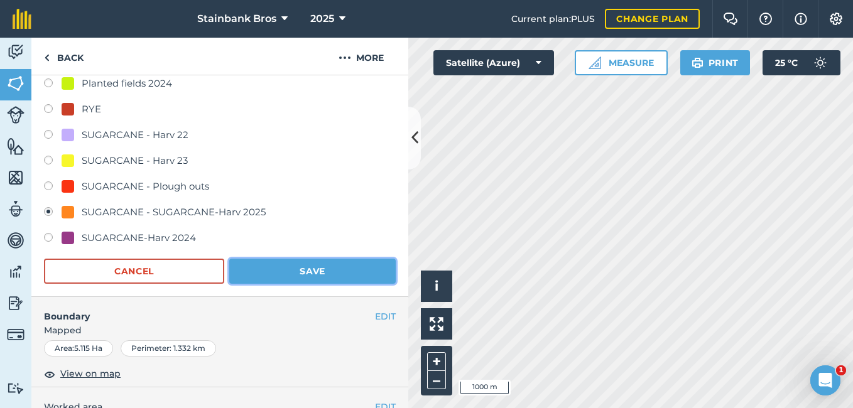
click at [257, 263] on button "Save" at bounding box center [312, 271] width 166 height 25
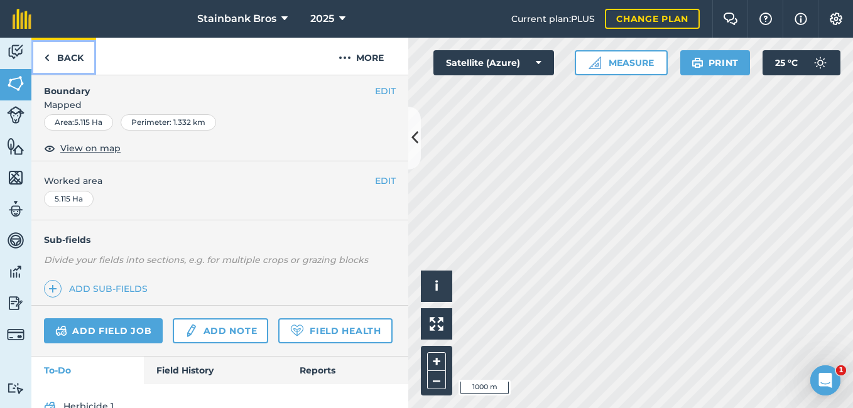
click at [60, 61] on link "Back" at bounding box center [63, 56] width 65 height 37
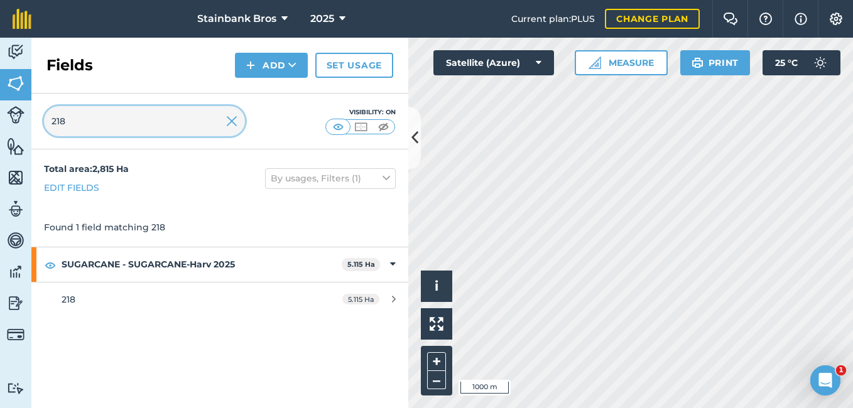
click at [113, 122] on input "218" at bounding box center [144, 121] width 201 height 30
type input "259"
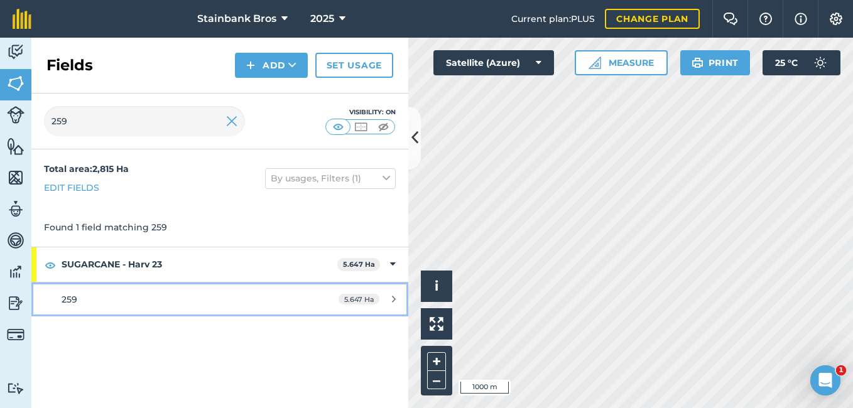
click at [78, 296] on div "259" at bounding box center [180, 300] width 236 height 14
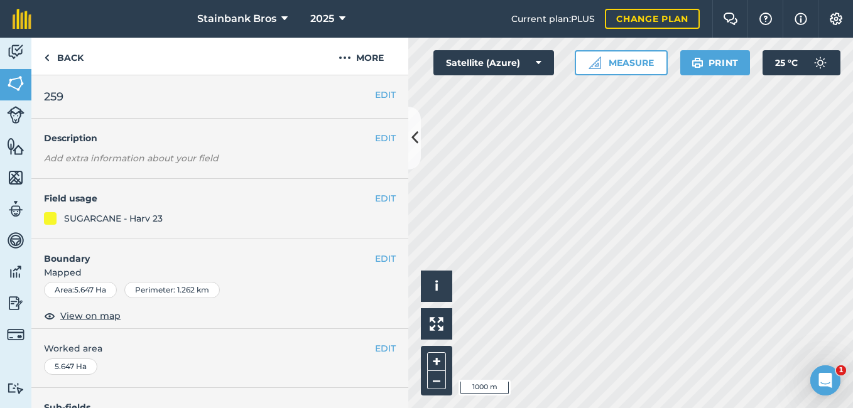
click at [364, 197] on h4 "Field usage" at bounding box center [209, 199] width 331 height 14
click at [377, 198] on button "EDIT" at bounding box center [385, 199] width 21 height 14
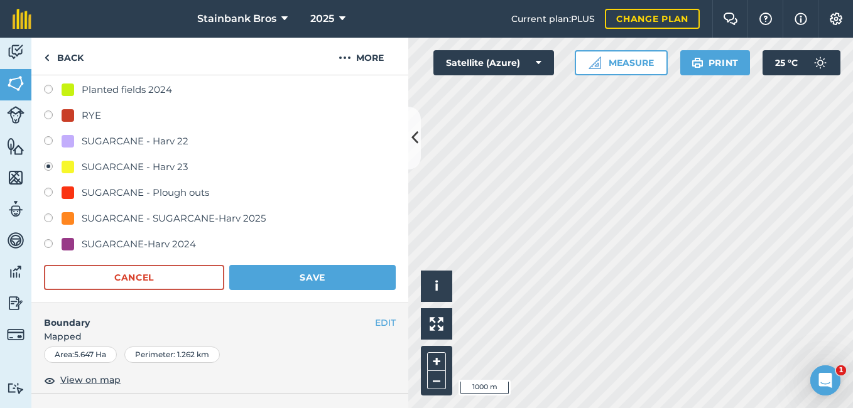
scroll to position [194, 0]
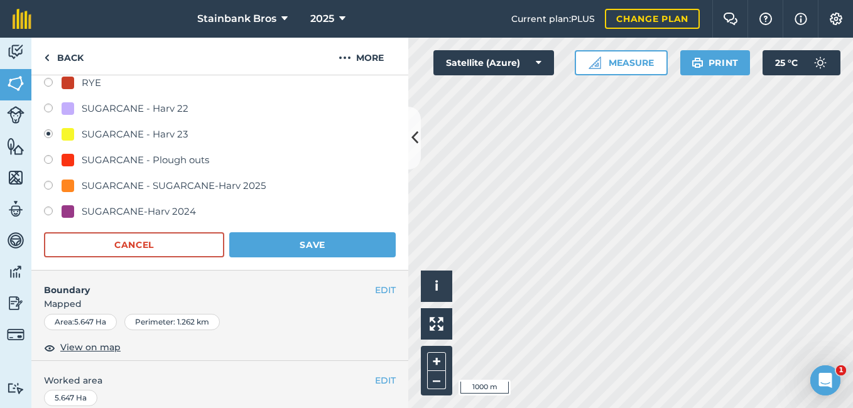
click at [46, 189] on label at bounding box center [53, 187] width 18 height 13
radio input "true"
radio input "false"
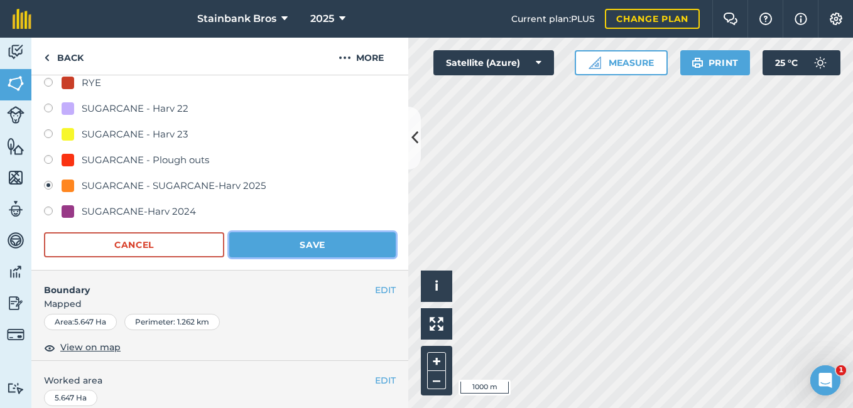
click at [301, 234] on button "Save" at bounding box center [312, 244] width 166 height 25
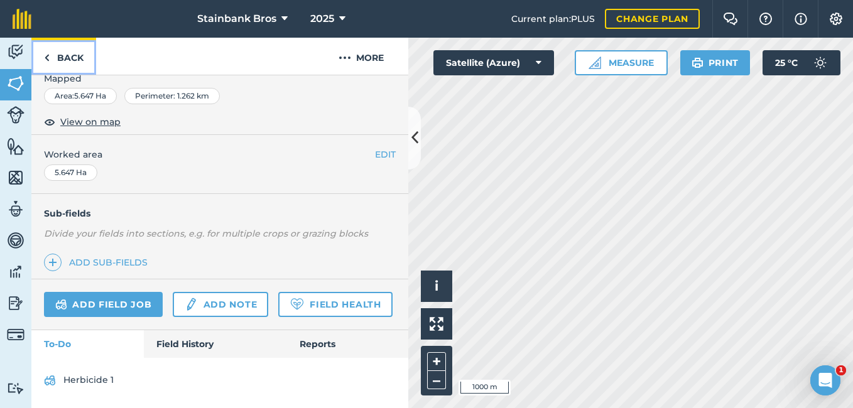
click at [73, 65] on link "Back" at bounding box center [63, 56] width 65 height 37
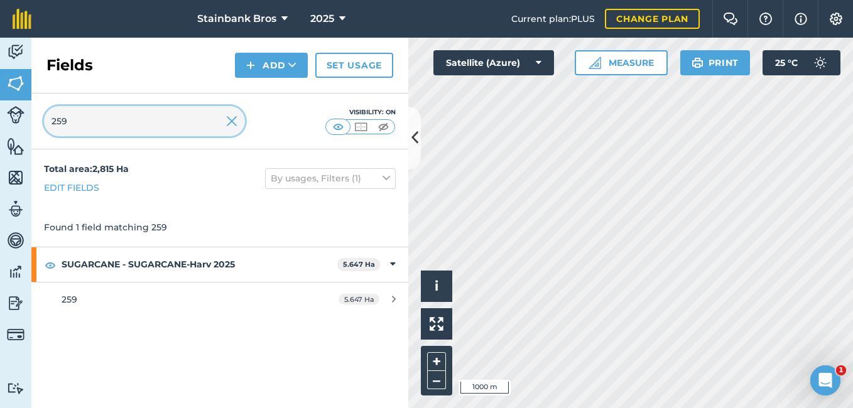
click at [167, 121] on input "259" at bounding box center [144, 121] width 201 height 30
type input "258"
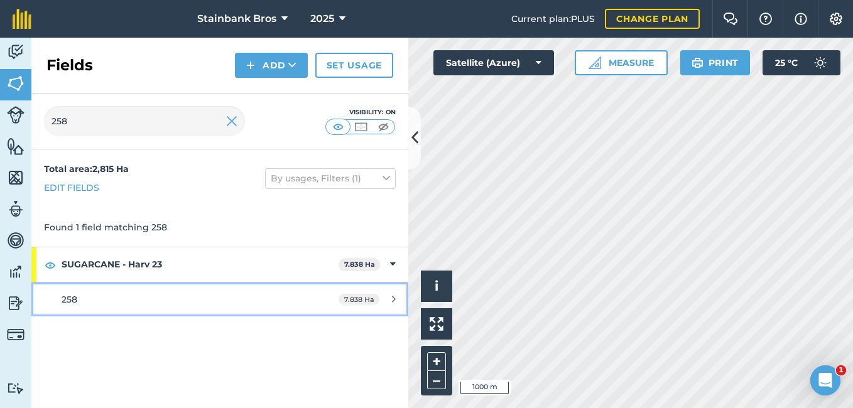
click at [93, 301] on div "258" at bounding box center [180, 300] width 236 height 14
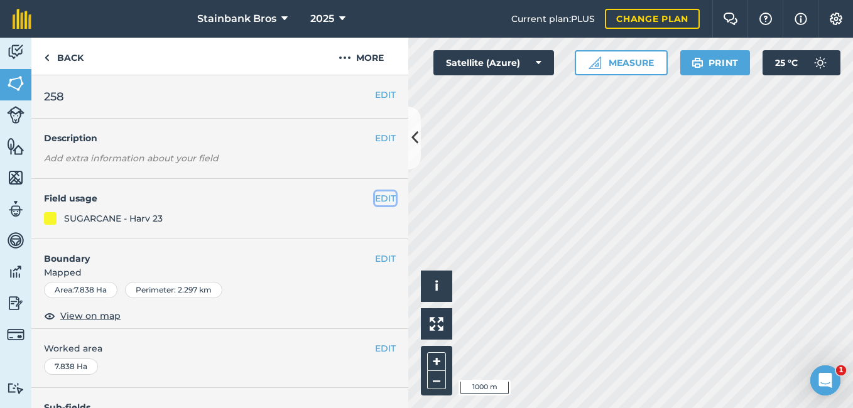
click at [375, 199] on button "EDIT" at bounding box center [385, 199] width 21 height 14
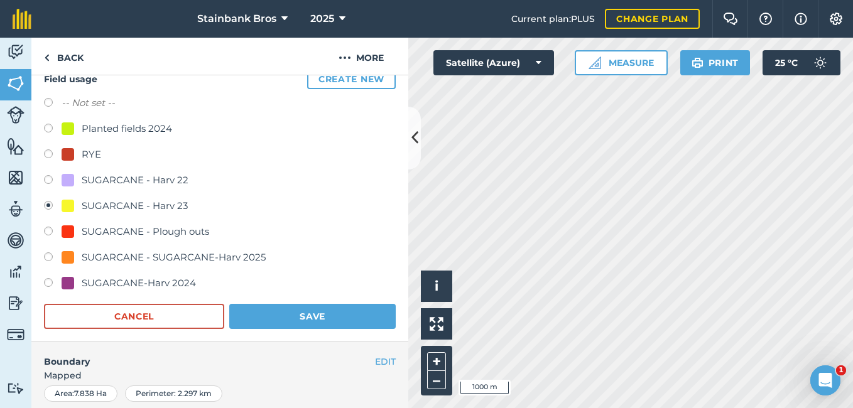
scroll to position [183, 0]
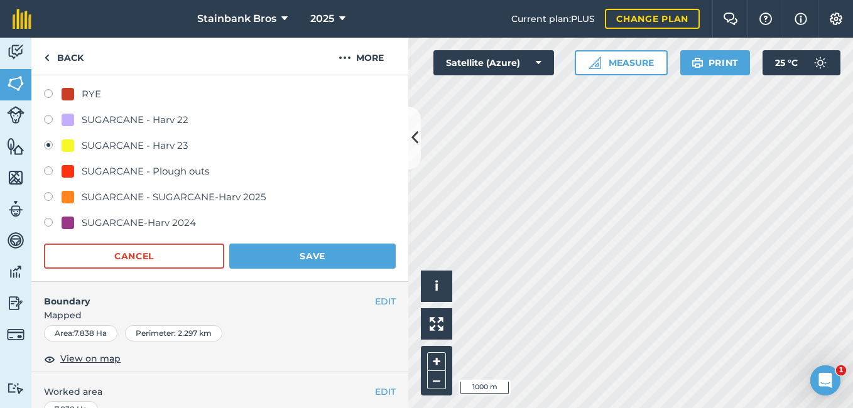
click at [47, 196] on label at bounding box center [53, 198] width 18 height 13
radio input "true"
radio input "false"
click at [335, 266] on button "Save" at bounding box center [312, 256] width 166 height 25
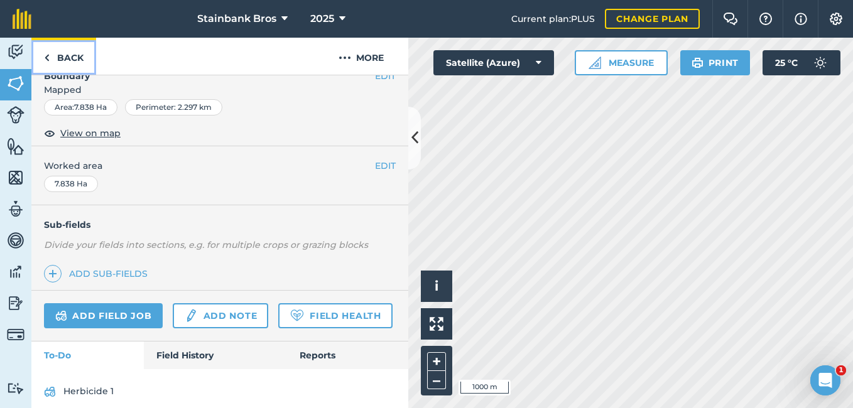
click at [79, 62] on link "Back" at bounding box center [63, 56] width 65 height 37
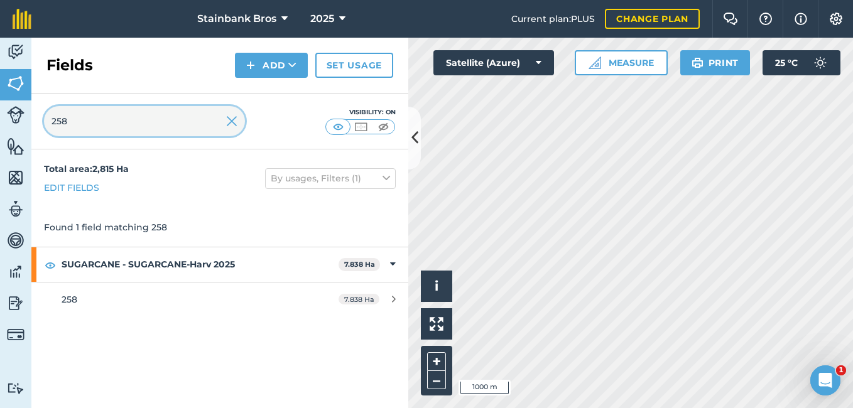
click at [104, 123] on input "258" at bounding box center [144, 121] width 201 height 30
type input "2"
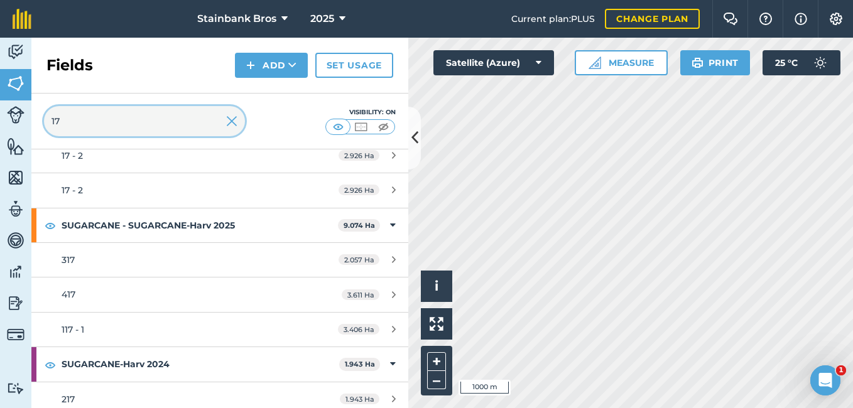
scroll to position [360, 0]
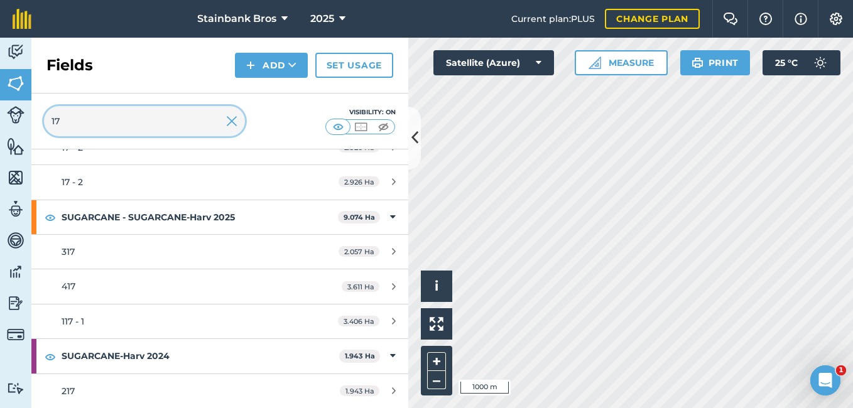
type input "17"
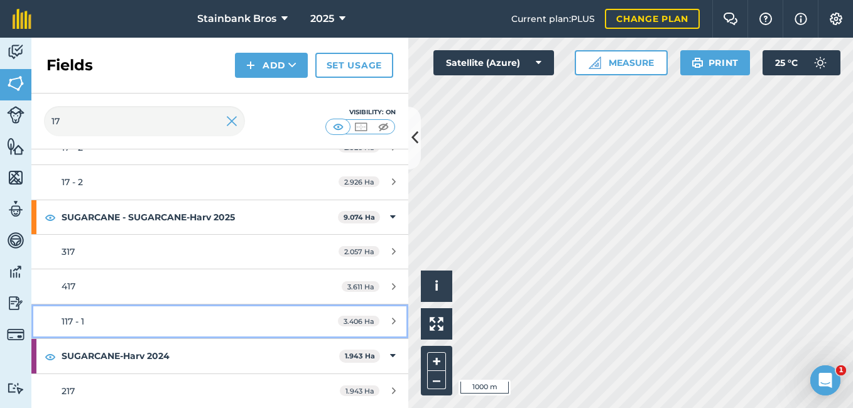
click at [68, 321] on span "117 - 1" at bounding box center [73, 321] width 23 height 11
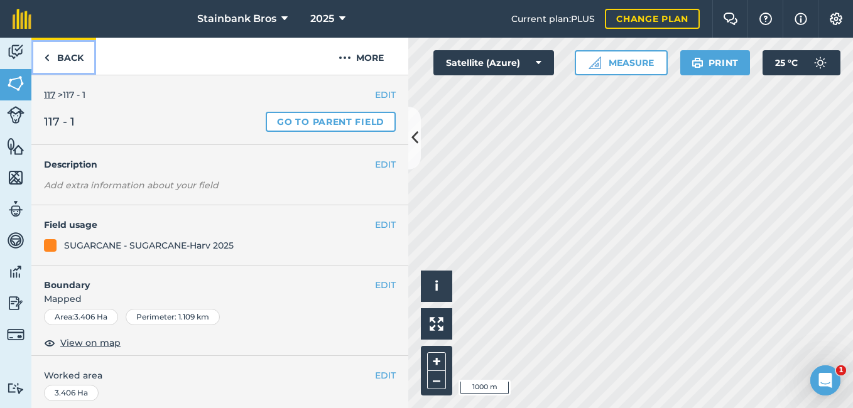
click at [62, 62] on link "Back" at bounding box center [63, 56] width 65 height 37
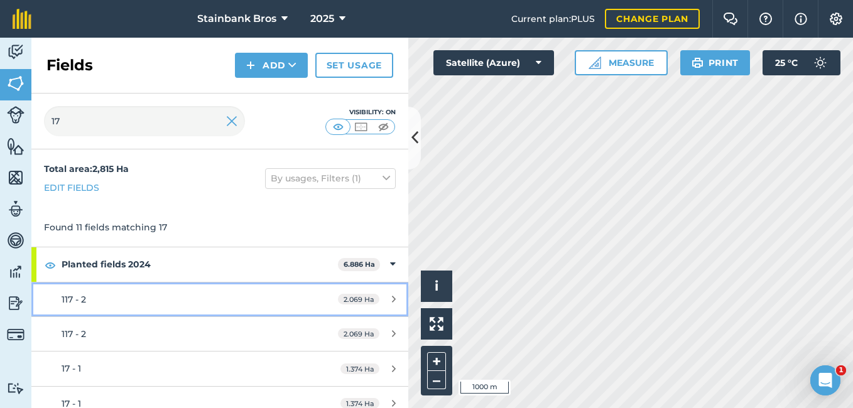
click at [121, 302] on div "117 - 2" at bounding box center [180, 300] width 236 height 14
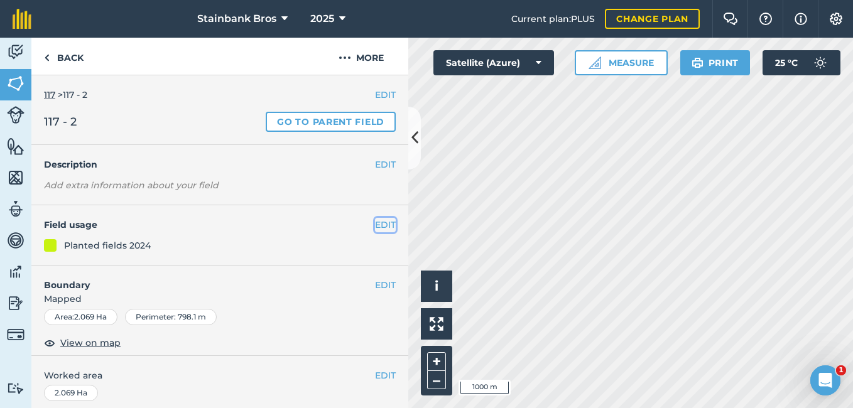
click at [375, 224] on button "EDIT" at bounding box center [385, 225] width 21 height 14
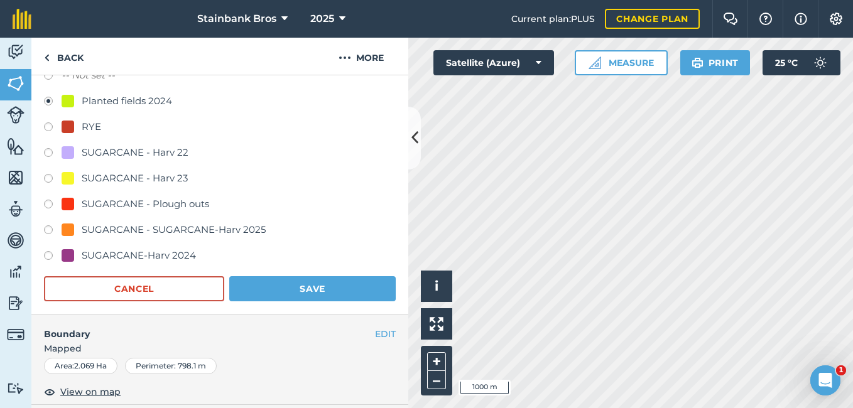
scroll to position [225, 0]
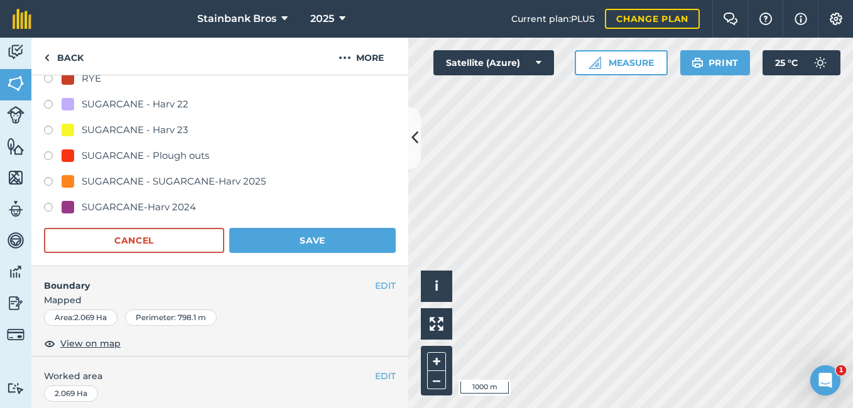
click at [49, 181] on label at bounding box center [53, 183] width 18 height 13
radio input "true"
radio input "false"
click at [247, 235] on button "Save" at bounding box center [312, 240] width 166 height 25
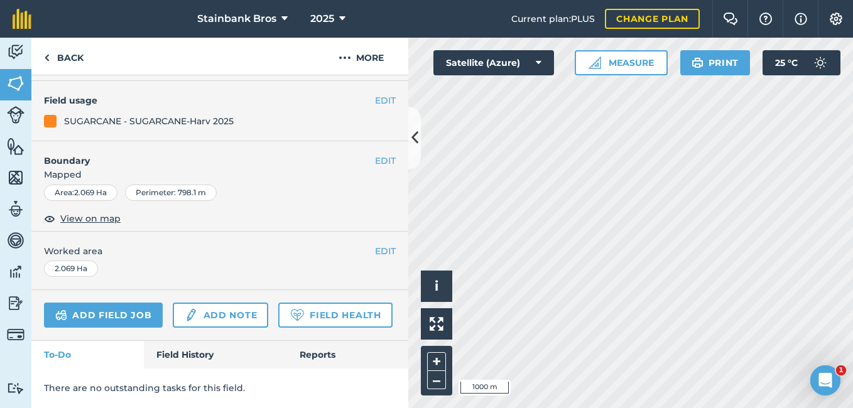
scroll to position [159, 0]
click at [70, 60] on link "Back" at bounding box center [63, 56] width 65 height 37
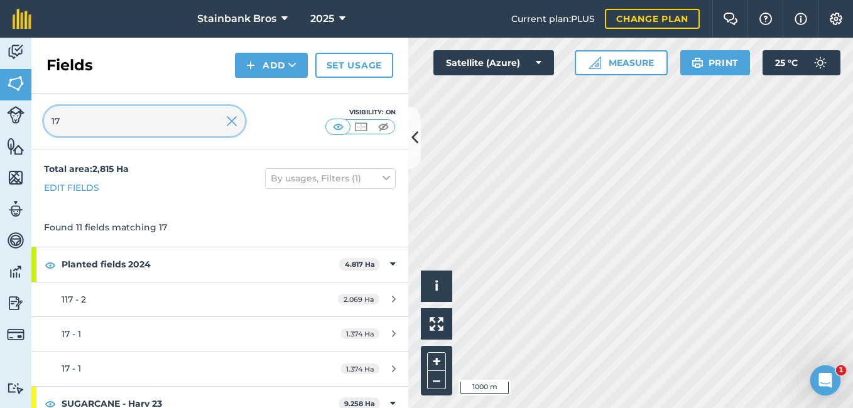
click at [83, 122] on input "17" at bounding box center [144, 121] width 201 height 30
type input "1"
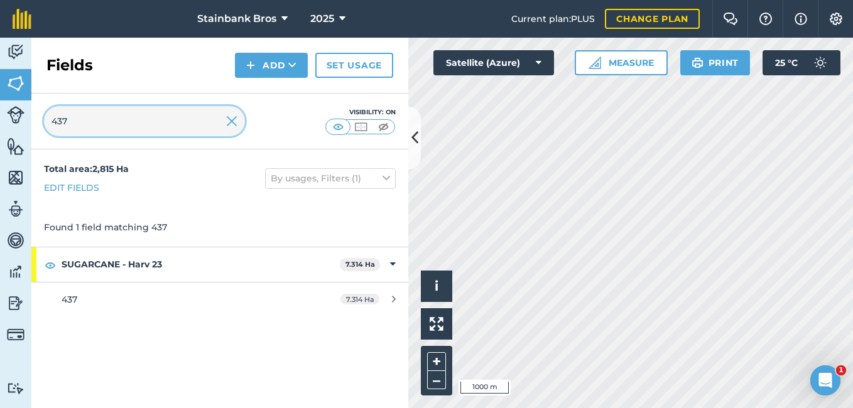
type input "437"
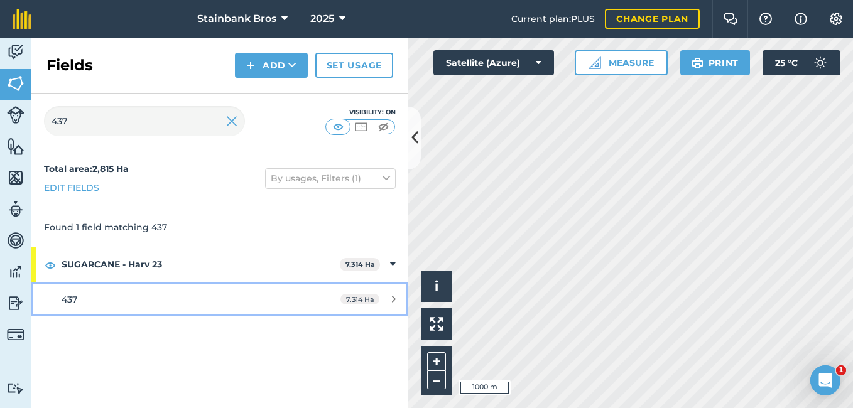
click at [84, 300] on div "437" at bounding box center [180, 300] width 236 height 14
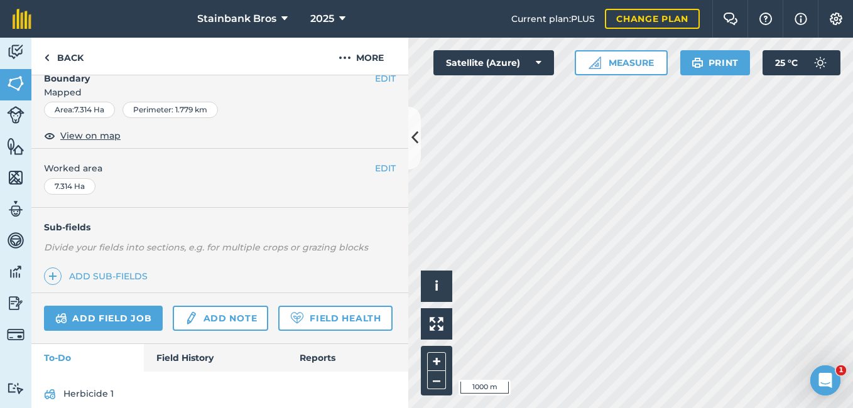
scroll to position [181, 0]
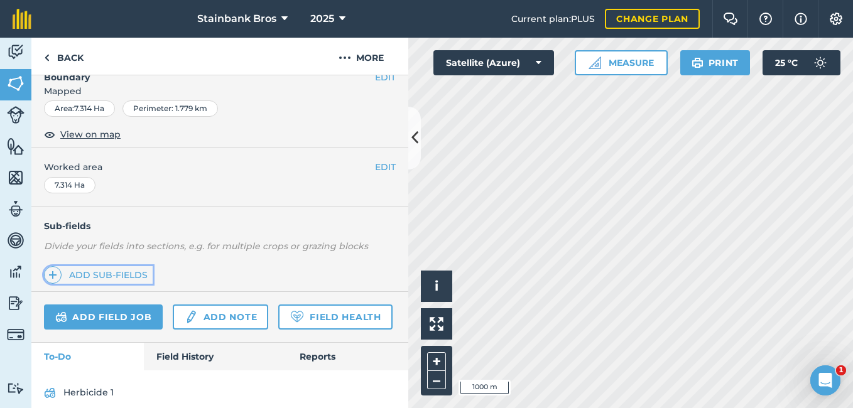
click at [114, 276] on link "Add sub-fields" at bounding box center [98, 275] width 109 height 18
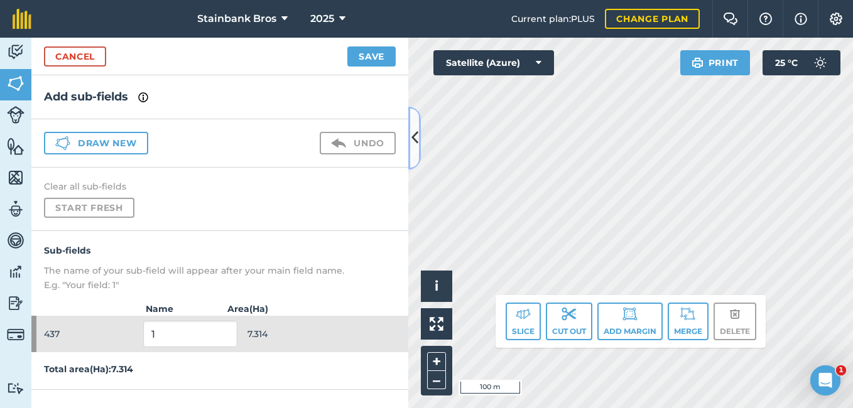
click at [416, 136] on icon at bounding box center [414, 138] width 7 height 22
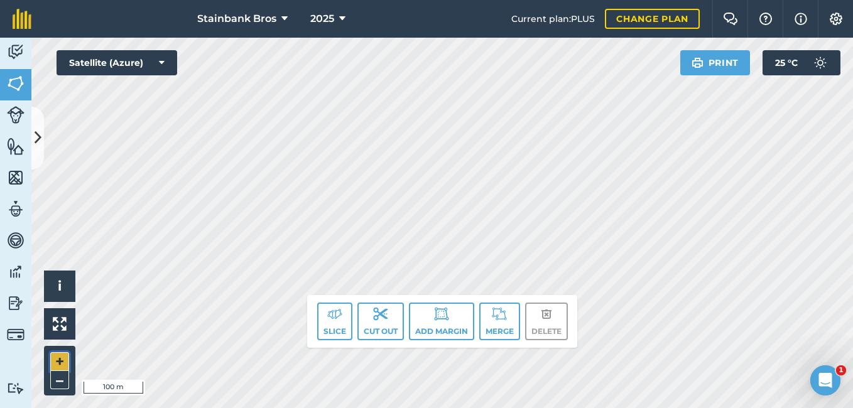
click at [58, 360] on button "+" at bounding box center [59, 361] width 19 height 19
click at [329, 323] on button "Slice" at bounding box center [334, 322] width 35 height 38
click at [35, 158] on button at bounding box center [37, 138] width 13 height 63
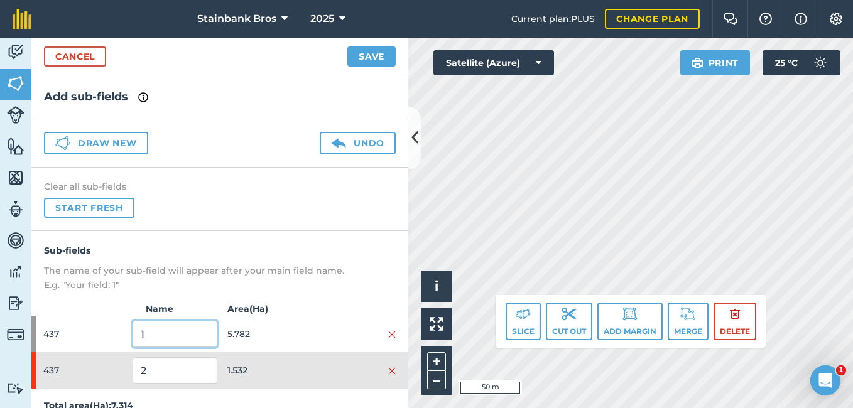
click at [181, 328] on input "1" at bounding box center [174, 334] width 84 height 26
type input "2"
click at [165, 368] on input "2" at bounding box center [174, 370] width 84 height 26
type input "1"
click at [416, 141] on icon at bounding box center [414, 138] width 7 height 22
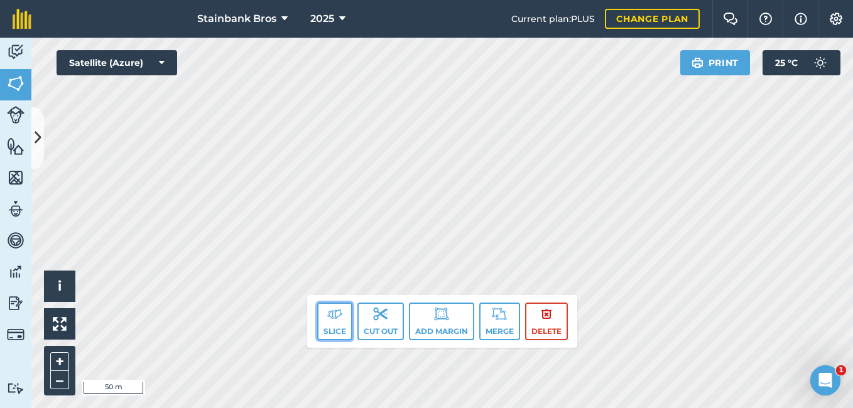
click at [332, 322] on button "Slice" at bounding box center [334, 322] width 35 height 38
click at [37, 126] on button at bounding box center [37, 138] width 13 height 63
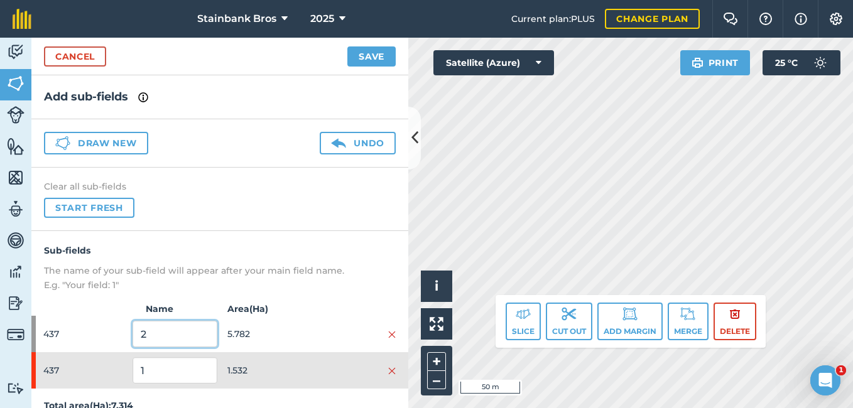
click at [172, 335] on input "2" at bounding box center [174, 334] width 84 height 26
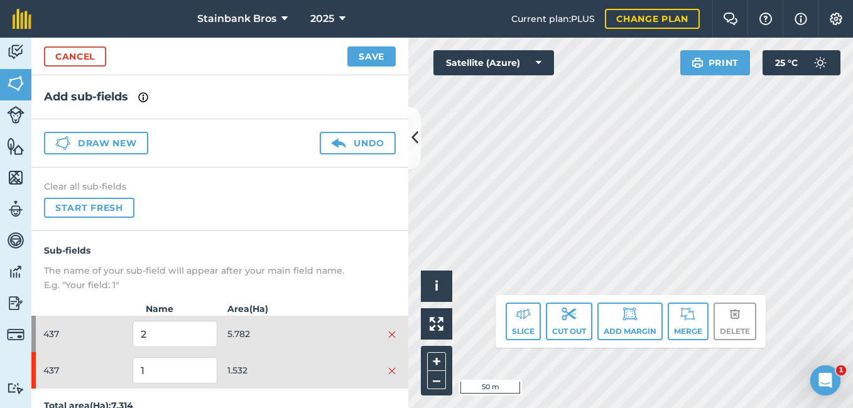
click at [332, 122] on div "Activity Fields Livestock Features Maps Team Vehicles Data Reporting Billing Tu…" at bounding box center [426, 223] width 853 height 370
click at [186, 332] on input "2" at bounding box center [174, 334] width 84 height 26
type input "1"
click at [179, 374] on input "1" at bounding box center [174, 370] width 84 height 26
type input "2"
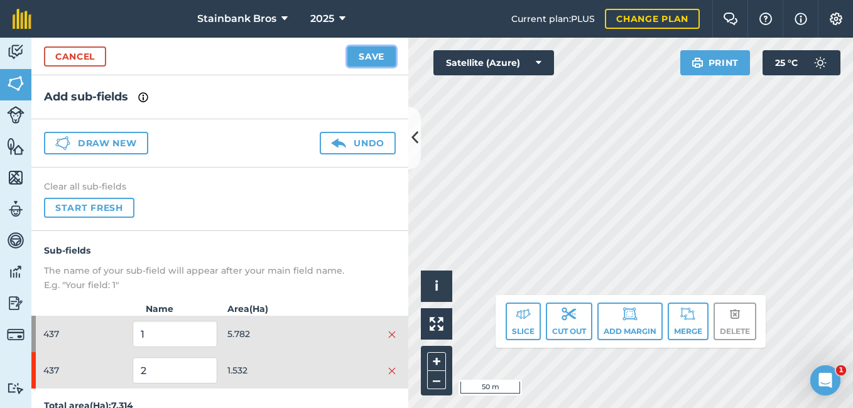
click at [378, 59] on button "Save" at bounding box center [371, 56] width 48 height 20
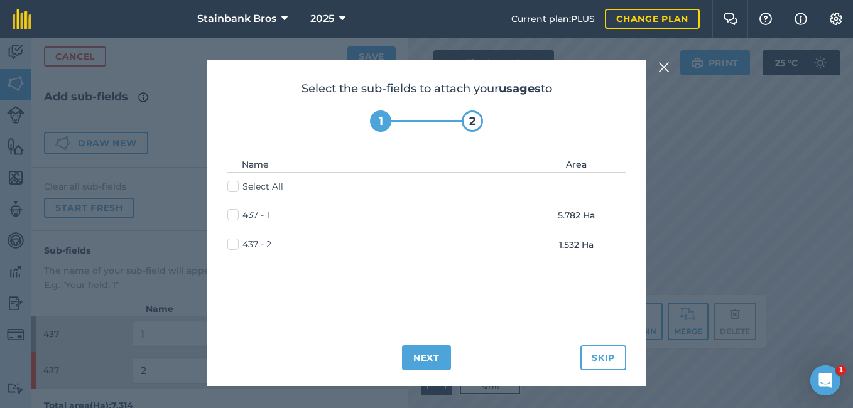
click at [666, 67] on img at bounding box center [663, 67] width 11 height 15
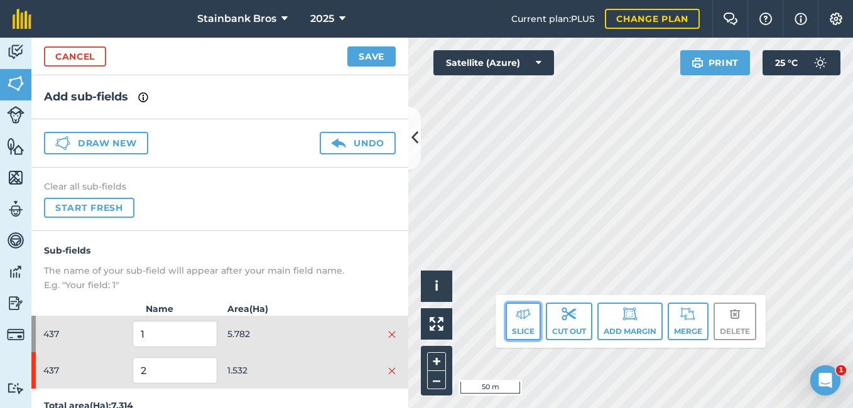
click at [527, 316] on img at bounding box center [523, 313] width 15 height 15
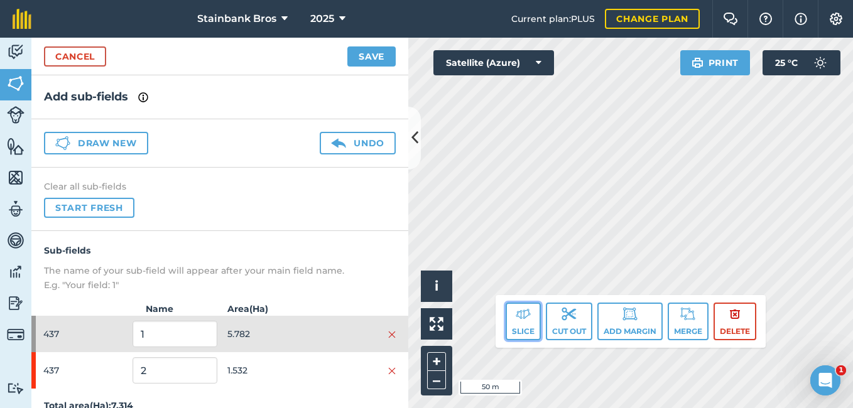
click at [517, 317] on img at bounding box center [523, 313] width 15 height 15
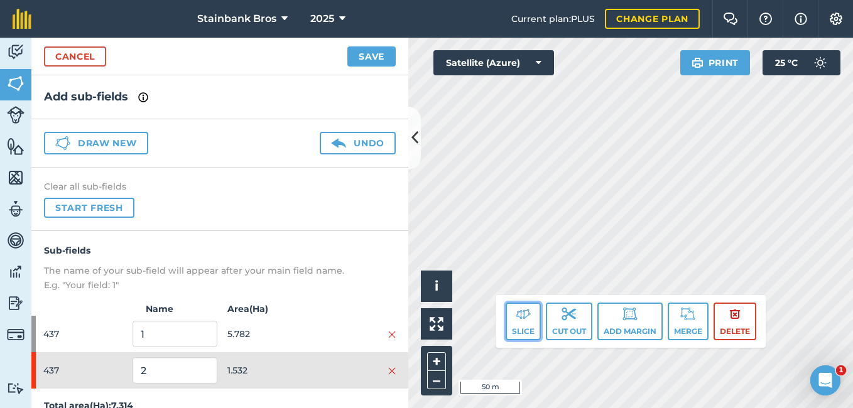
click at [517, 324] on button "Slice" at bounding box center [522, 322] width 35 height 38
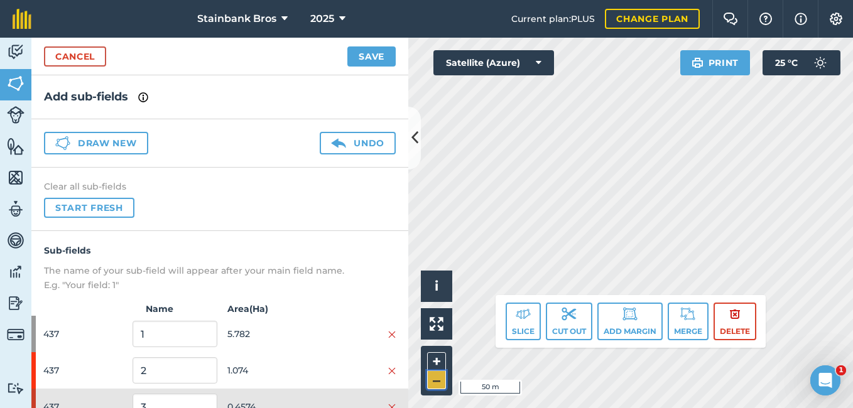
click at [436, 384] on button "–" at bounding box center [436, 380] width 19 height 18
click at [431, 360] on button "+" at bounding box center [436, 361] width 19 height 19
click at [436, 365] on button "+" at bounding box center [436, 361] width 19 height 19
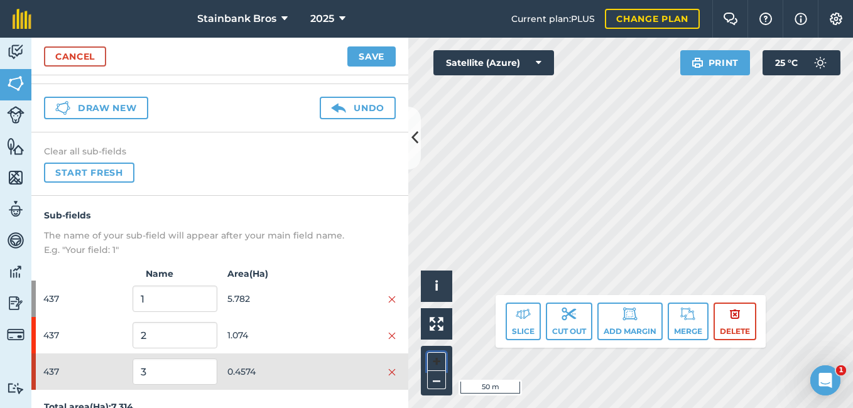
scroll to position [37, 0]
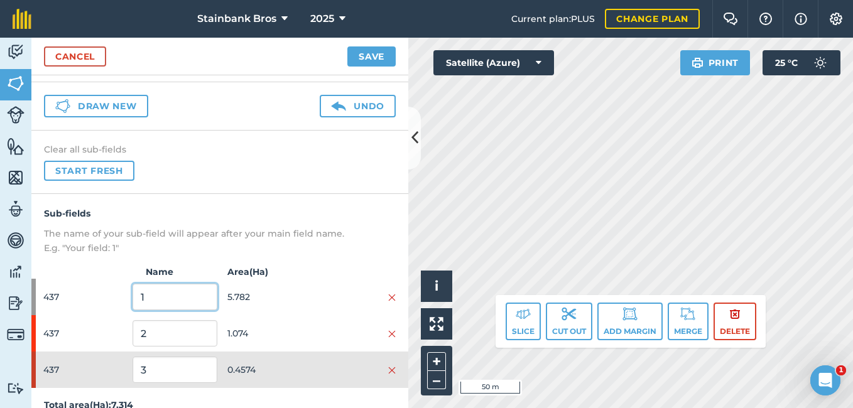
click at [175, 297] on input "1" at bounding box center [174, 297] width 84 height 26
type input "2"
click at [151, 337] on input "2" at bounding box center [174, 333] width 84 height 26
type input "1"
click at [144, 367] on input "3" at bounding box center [174, 370] width 84 height 26
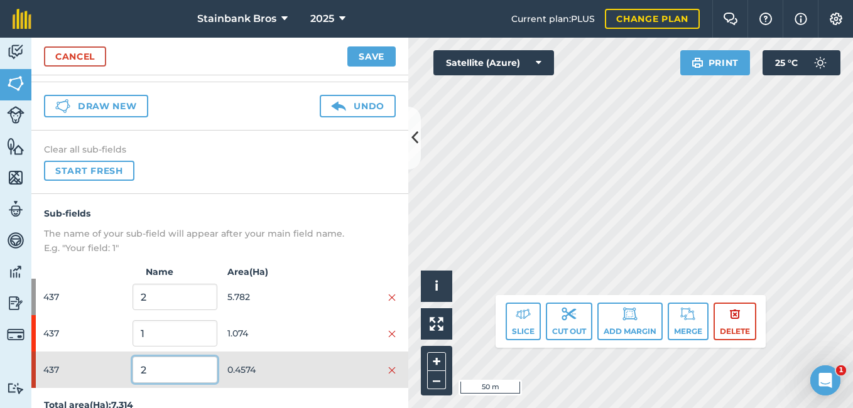
type input "2"
click at [162, 345] on input "1" at bounding box center [174, 333] width 84 height 26
type input "3"
click at [159, 367] on input "2" at bounding box center [174, 370] width 84 height 26
type input "1"
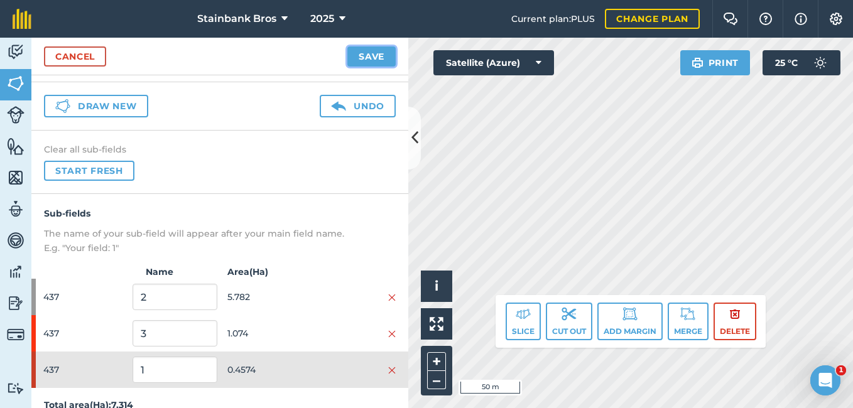
click at [367, 56] on button "Save" at bounding box center [371, 56] width 48 height 20
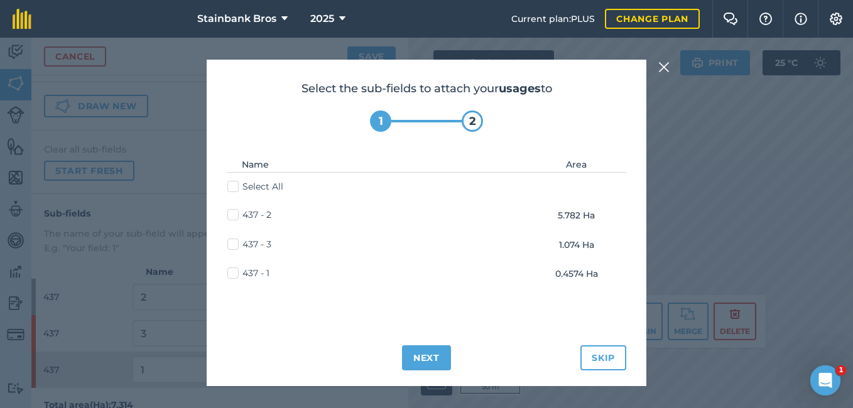
click at [233, 188] on label "Select All" at bounding box center [255, 186] width 56 height 13
click at [233, 188] on input "Select All" at bounding box center [231, 184] width 8 height 8
checkbox input "true"
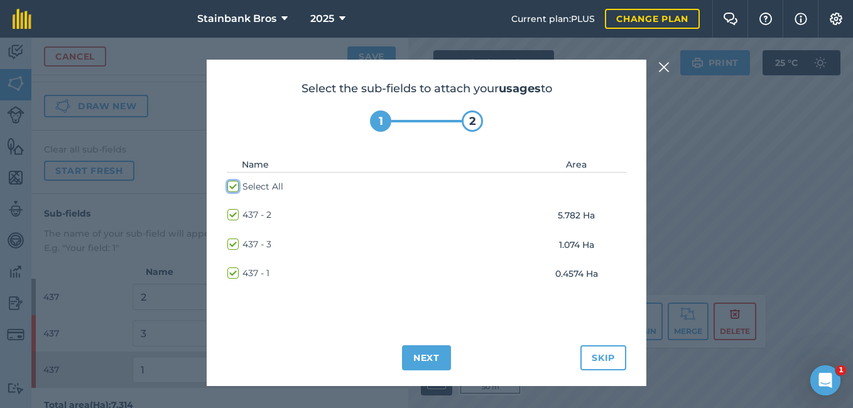
checkbox input "true"
click at [426, 364] on button "Next" at bounding box center [426, 357] width 49 height 25
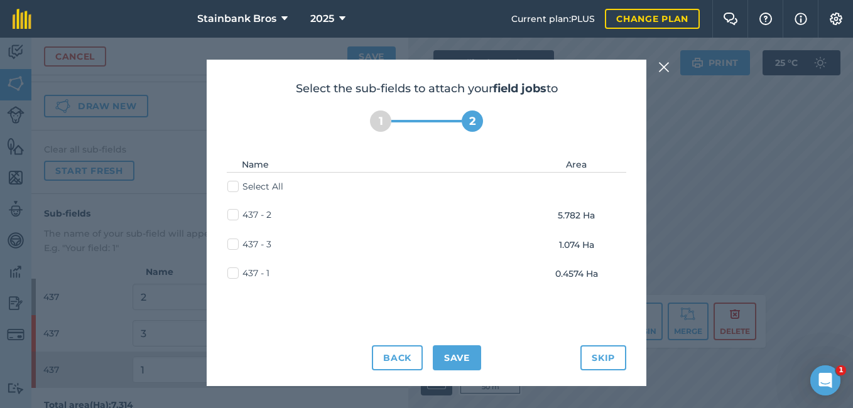
click at [232, 188] on label "Select All" at bounding box center [255, 186] width 56 height 13
click at [232, 188] on input "Select All" at bounding box center [231, 184] width 8 height 8
checkbox input "true"
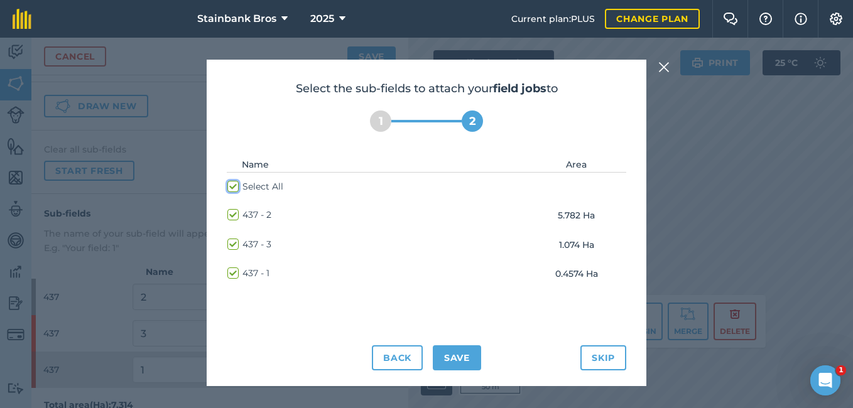
checkbox input "true"
click at [453, 363] on button "Save" at bounding box center [457, 357] width 48 height 25
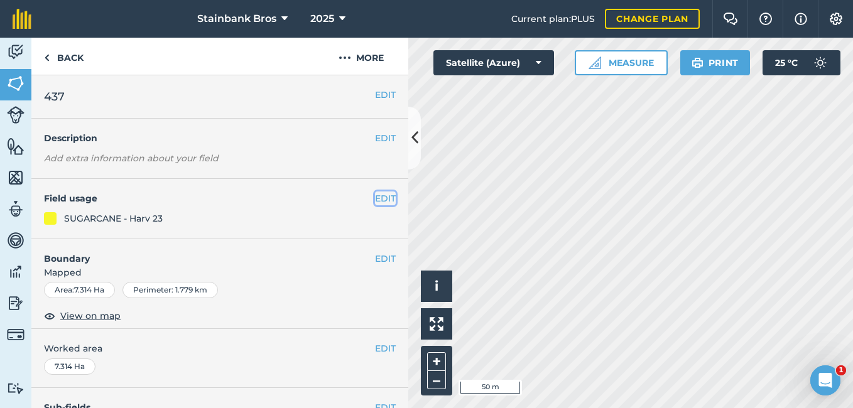
click at [375, 193] on button "EDIT" at bounding box center [385, 199] width 21 height 14
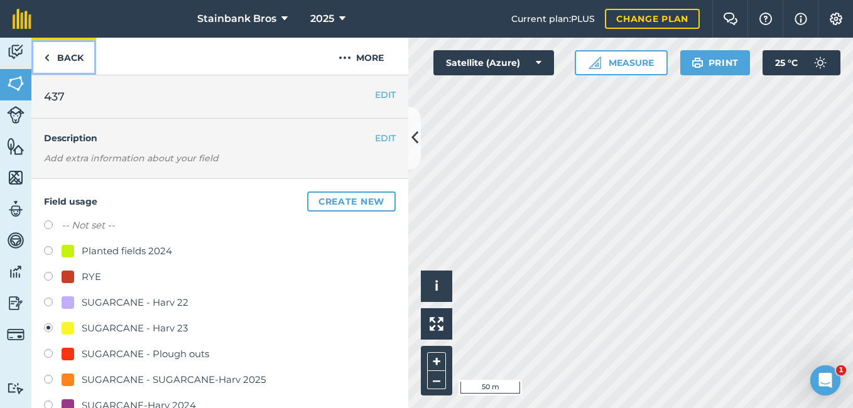
click at [69, 68] on link "Back" at bounding box center [63, 56] width 65 height 37
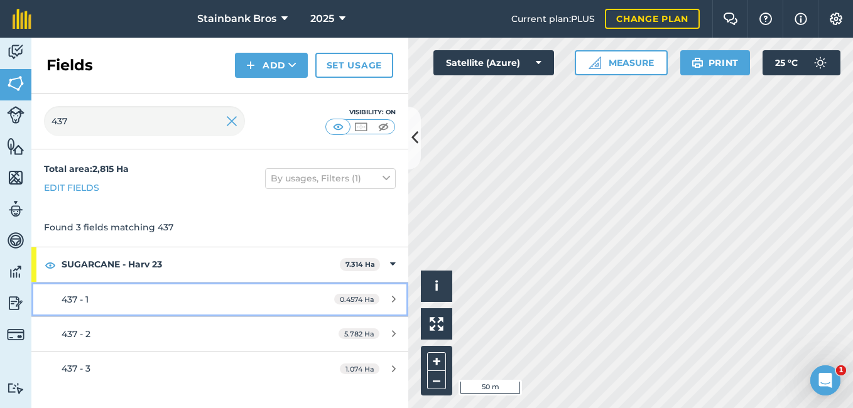
click at [99, 303] on div "437 - 1" at bounding box center [180, 300] width 236 height 14
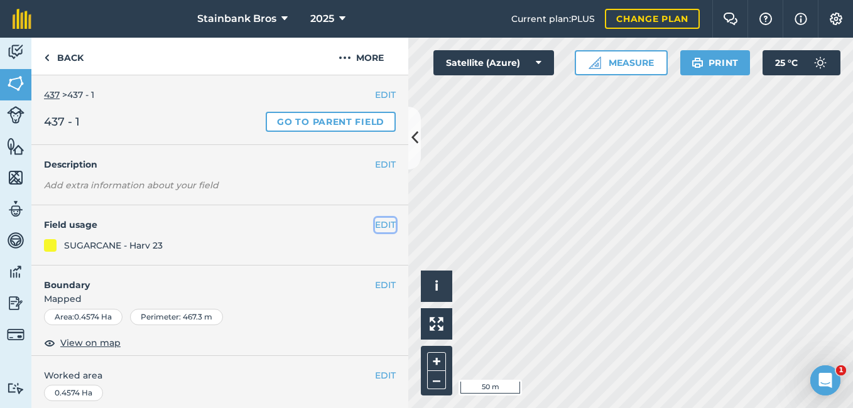
click at [375, 225] on button "EDIT" at bounding box center [385, 225] width 21 height 14
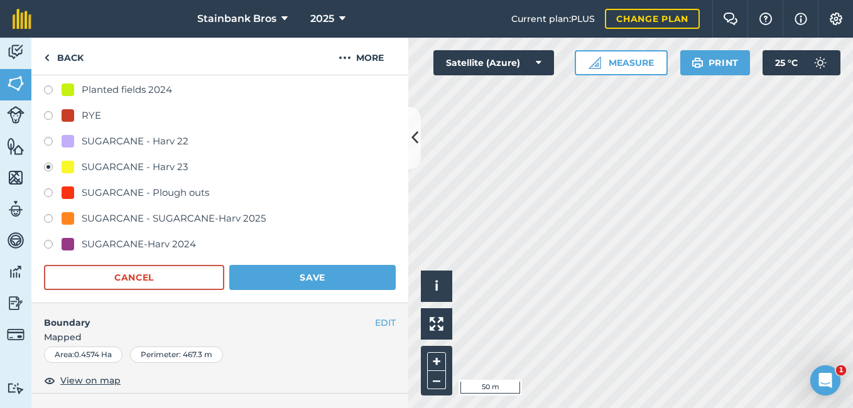
scroll to position [193, 0]
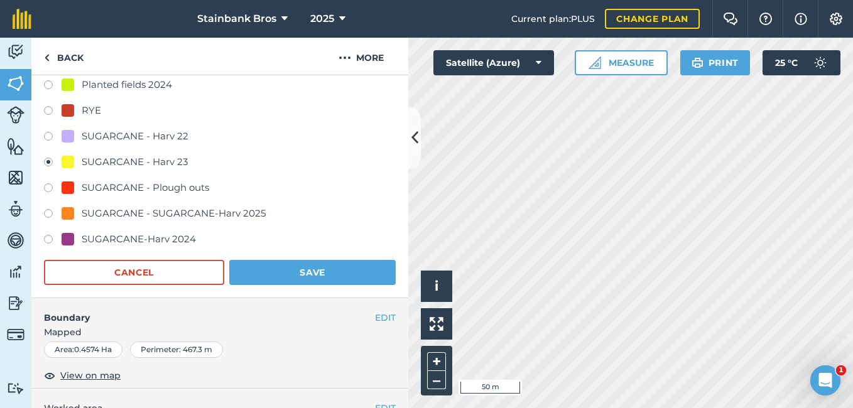
click at [46, 215] on label at bounding box center [53, 215] width 18 height 13
radio input "true"
radio input "false"
click at [436, 314] on button at bounding box center [436, 323] width 31 height 31
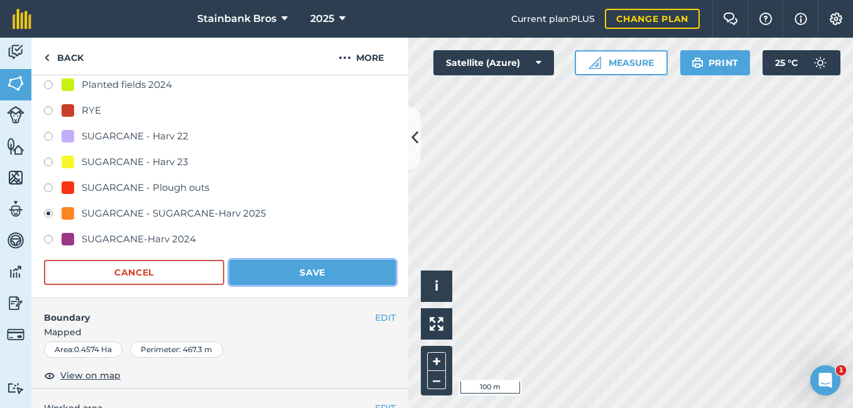
click at [320, 267] on button "Save" at bounding box center [312, 272] width 166 height 25
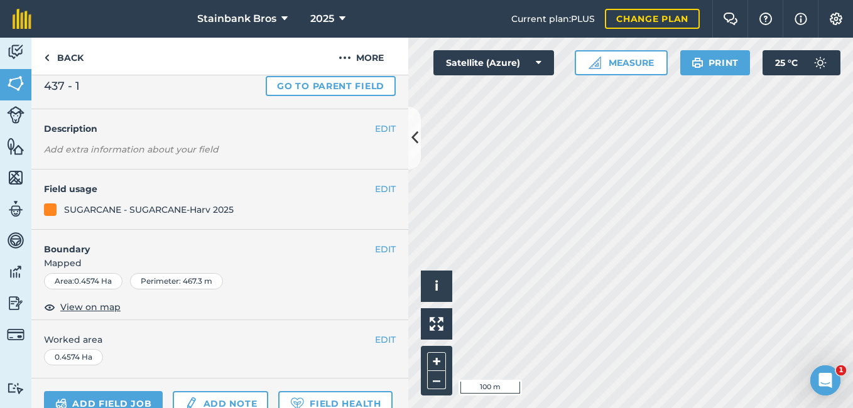
scroll to position [0, 0]
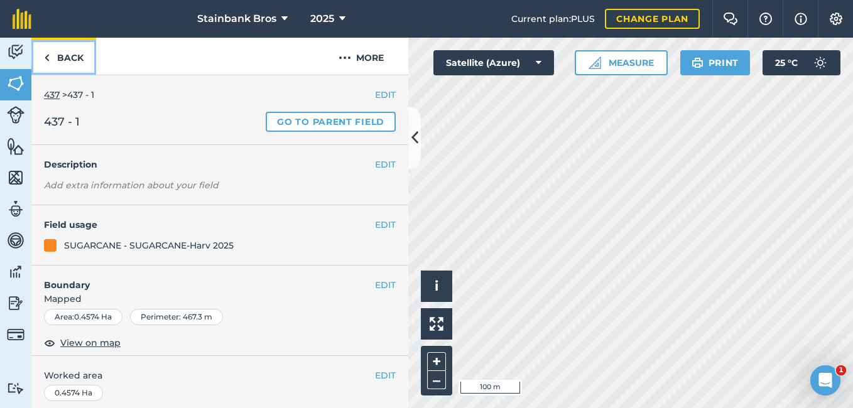
click at [82, 50] on link "Back" at bounding box center [63, 56] width 65 height 37
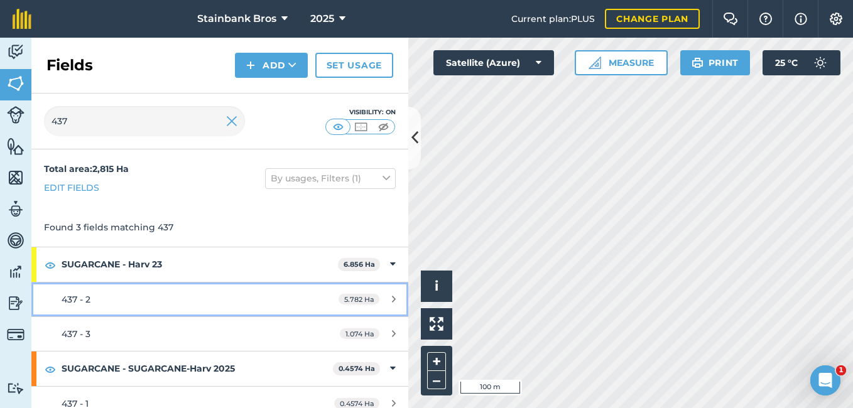
click at [96, 301] on div "437 - 2" at bounding box center [180, 300] width 236 height 14
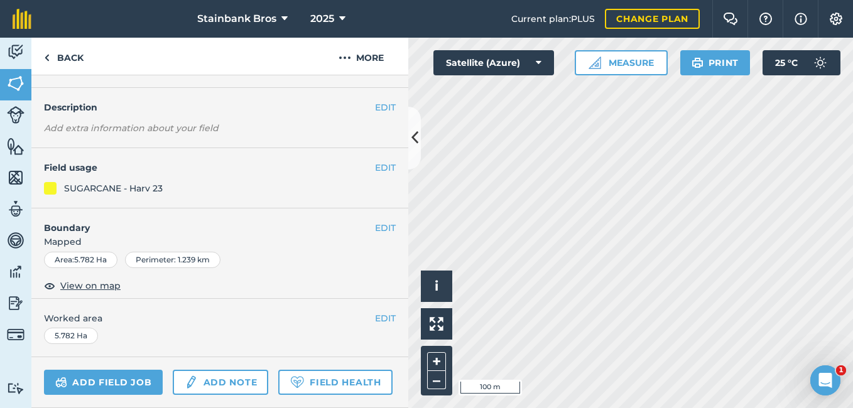
scroll to position [58, 0]
click at [375, 165] on button "EDIT" at bounding box center [385, 166] width 21 height 14
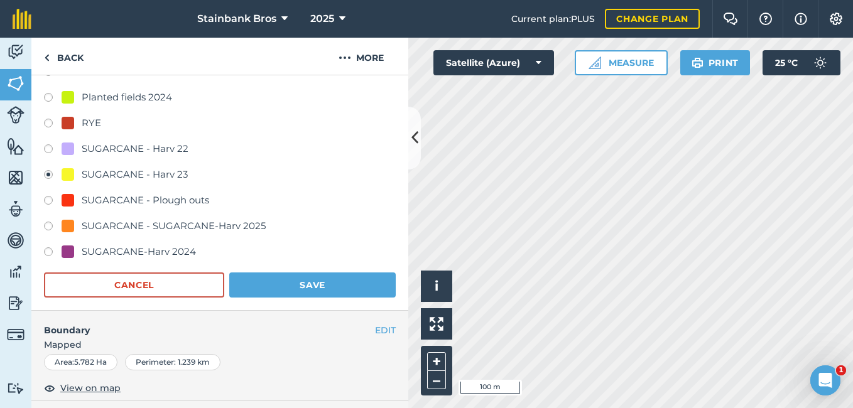
scroll to position [212, 0]
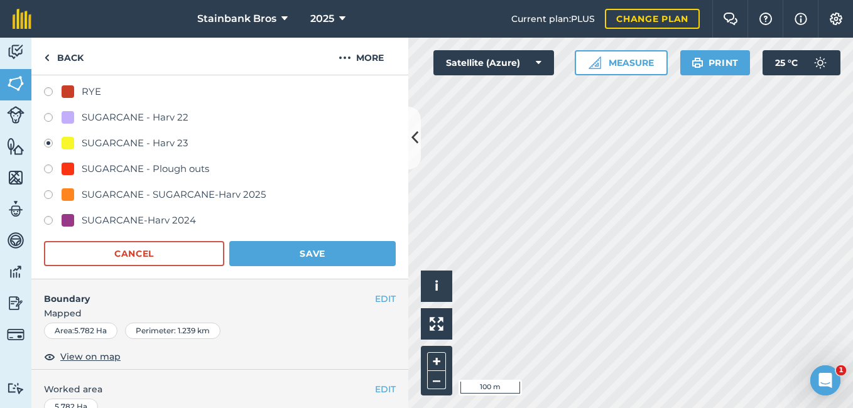
click at [49, 168] on label at bounding box center [53, 171] width 18 height 13
radio input "true"
radio input "false"
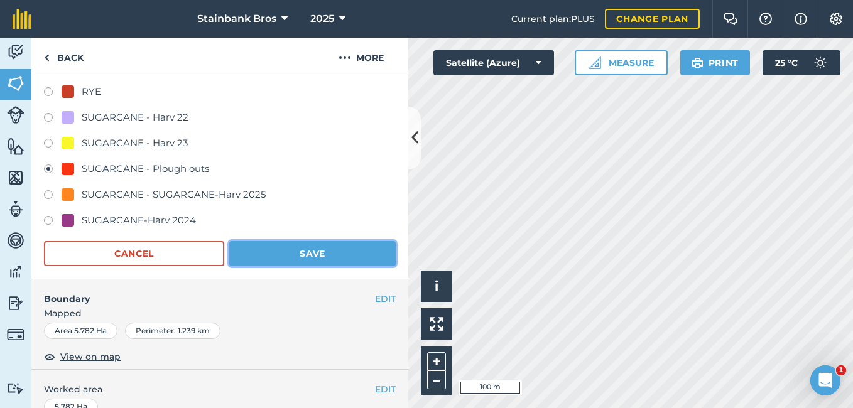
click at [274, 246] on button "Save" at bounding box center [312, 253] width 166 height 25
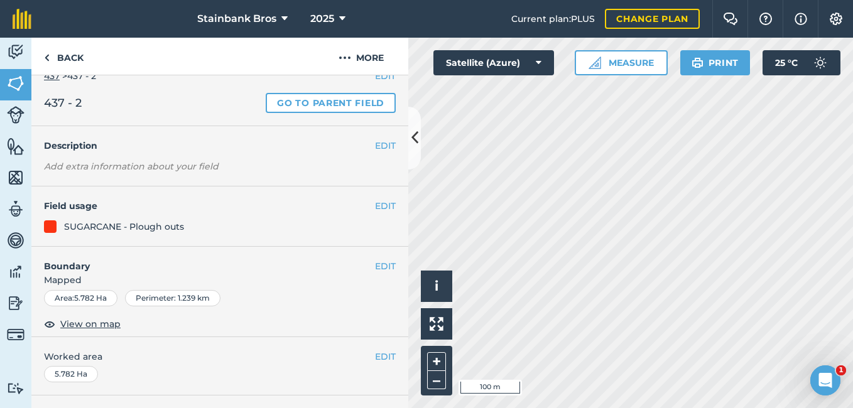
scroll to position [16, 0]
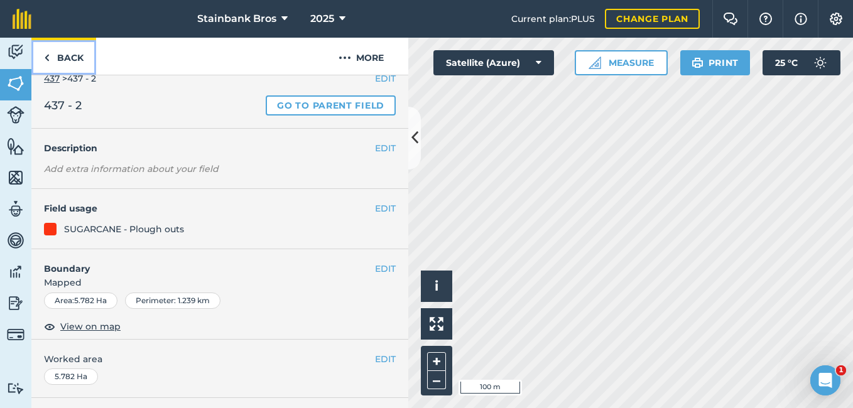
click at [74, 63] on link "Back" at bounding box center [63, 56] width 65 height 37
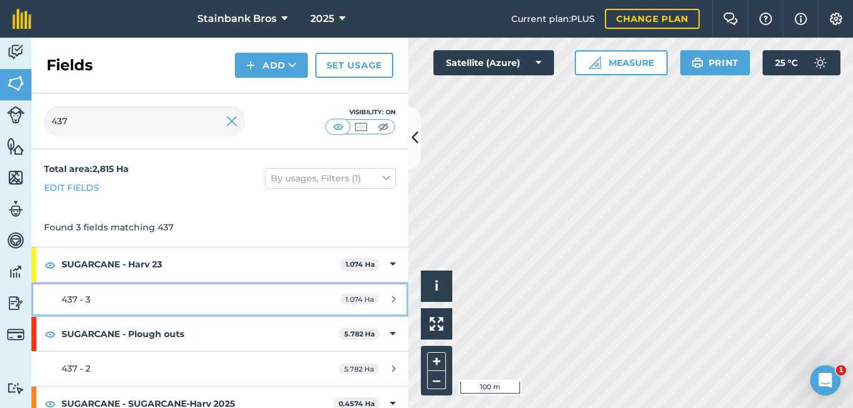
click at [138, 298] on div "437 - 3" at bounding box center [180, 300] width 236 height 14
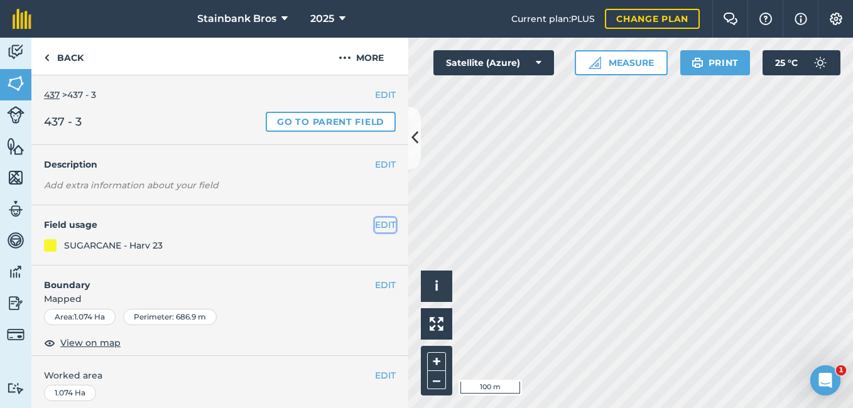
click at [375, 225] on button "EDIT" at bounding box center [385, 225] width 21 height 14
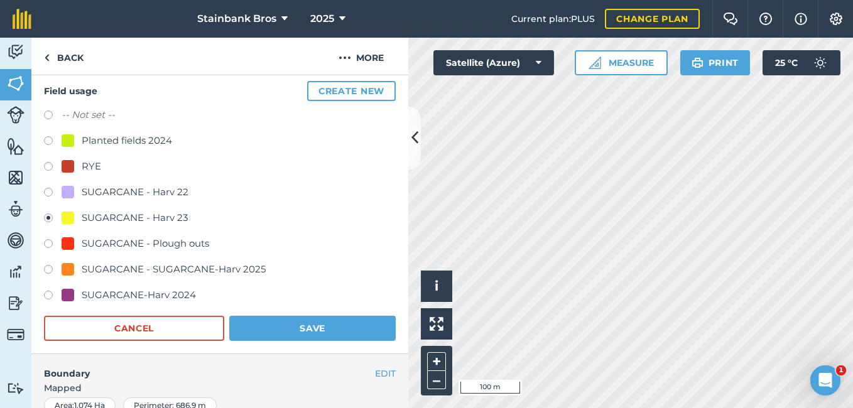
scroll to position [161, 0]
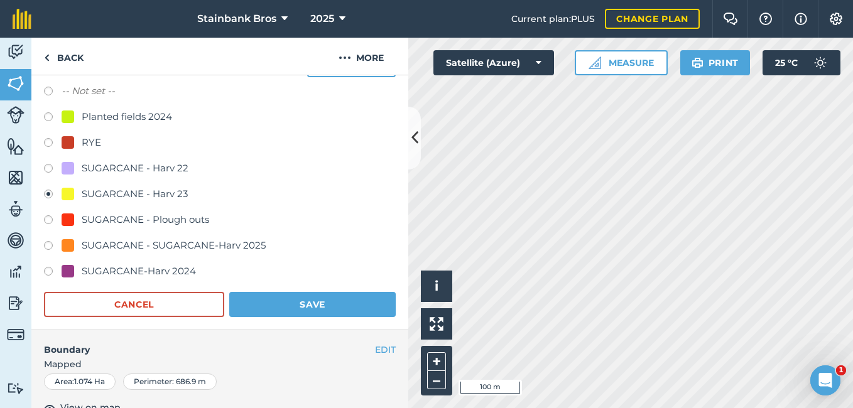
click at [49, 245] on label at bounding box center [53, 247] width 18 height 13
radio input "true"
radio input "false"
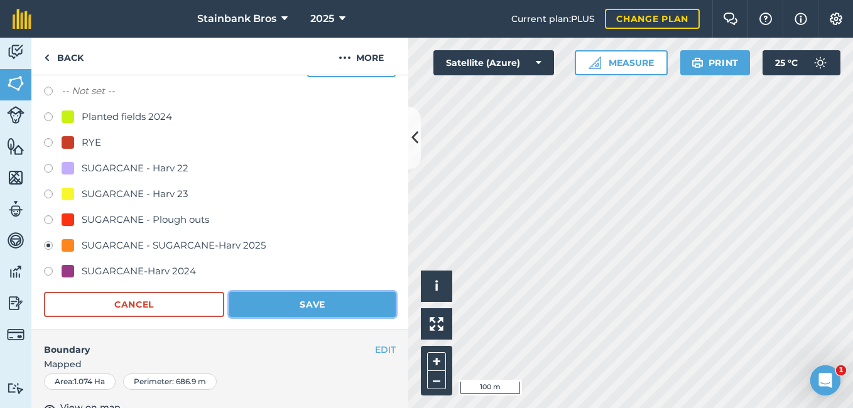
click at [291, 296] on button "Save" at bounding box center [312, 304] width 166 height 25
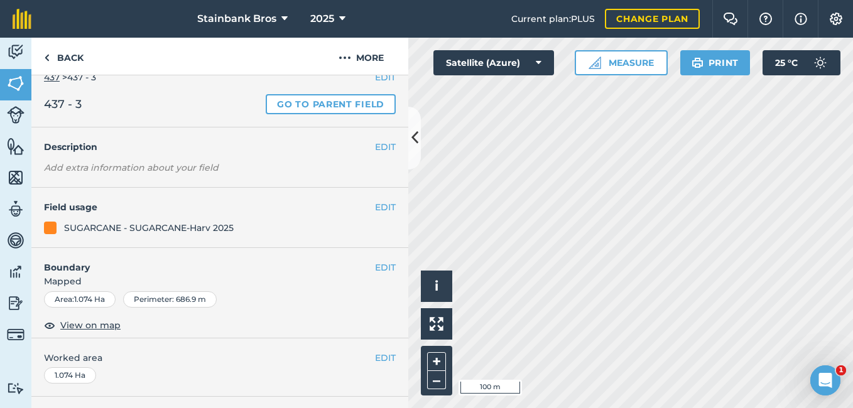
scroll to position [16, 0]
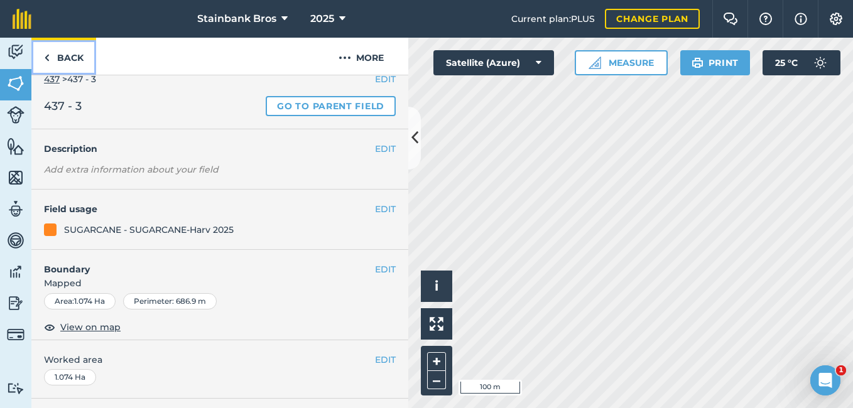
click at [69, 65] on link "Back" at bounding box center [63, 56] width 65 height 37
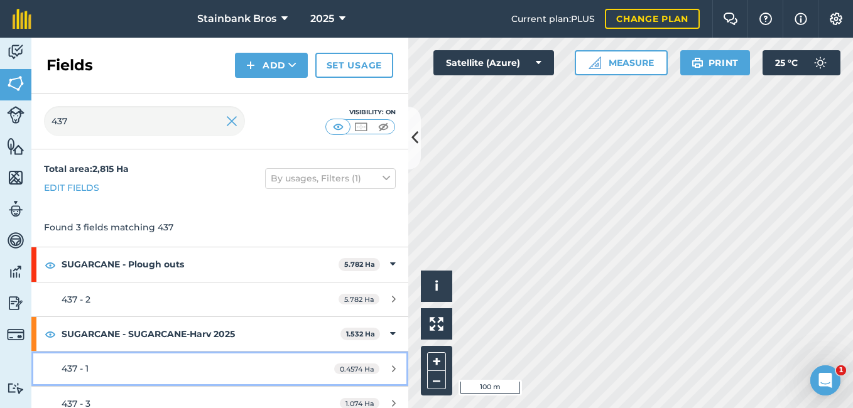
click at [232, 373] on div "437 - 1" at bounding box center [180, 369] width 236 height 14
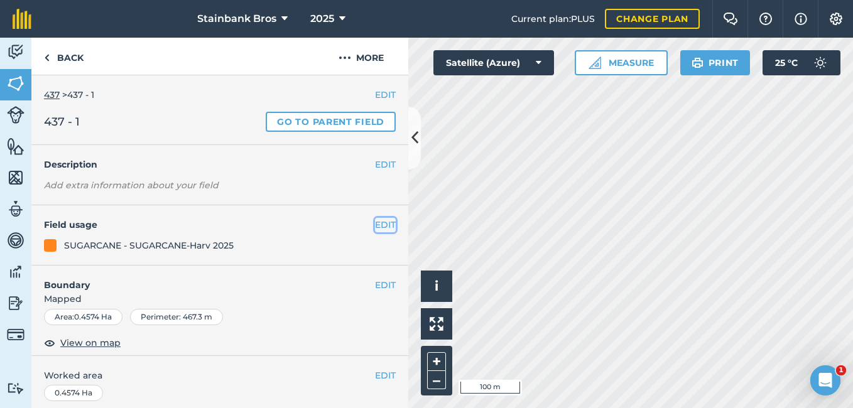
click at [384, 224] on button "EDIT" at bounding box center [385, 225] width 21 height 14
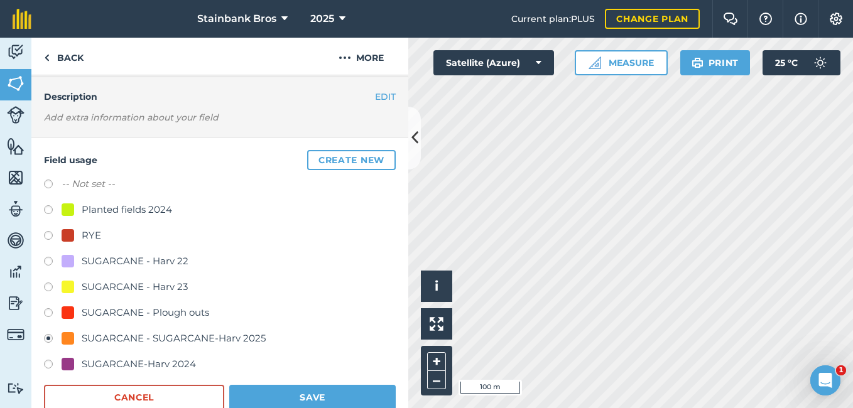
scroll to position [69, 0]
click at [46, 210] on label at bounding box center [53, 210] width 18 height 13
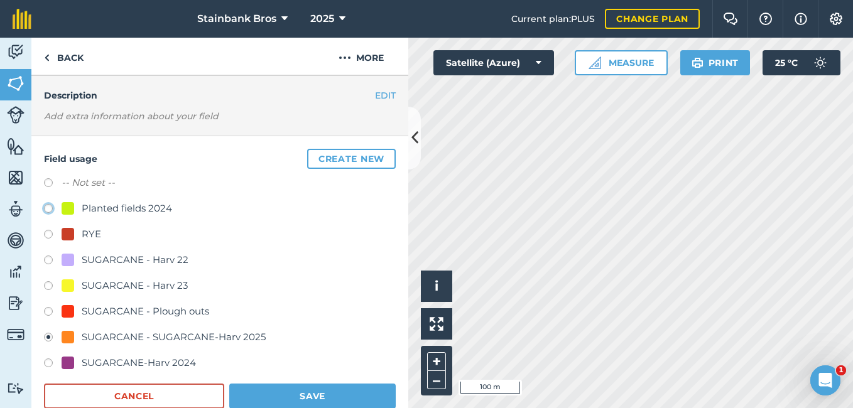
radio input "true"
radio input "false"
click at [313, 394] on button "Save" at bounding box center [312, 396] width 166 height 25
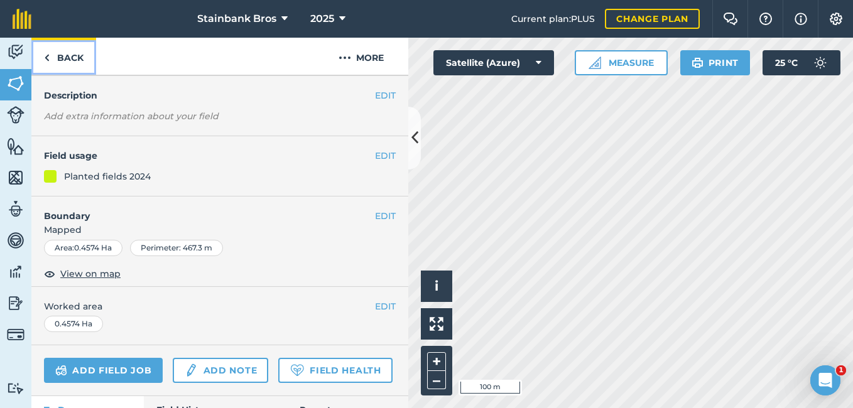
click at [63, 54] on link "Back" at bounding box center [63, 56] width 65 height 37
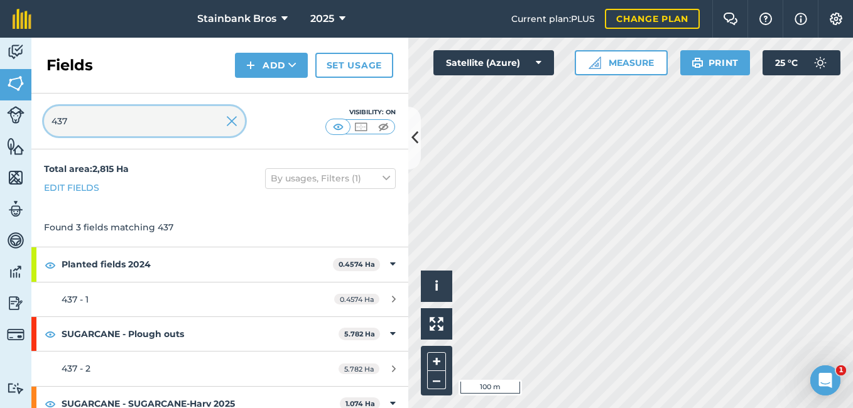
click at [78, 112] on input "437" at bounding box center [144, 121] width 201 height 30
type input "4"
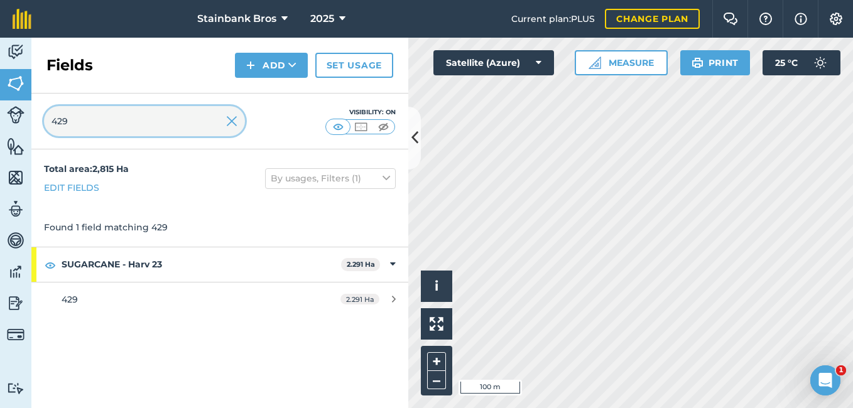
type input "429"
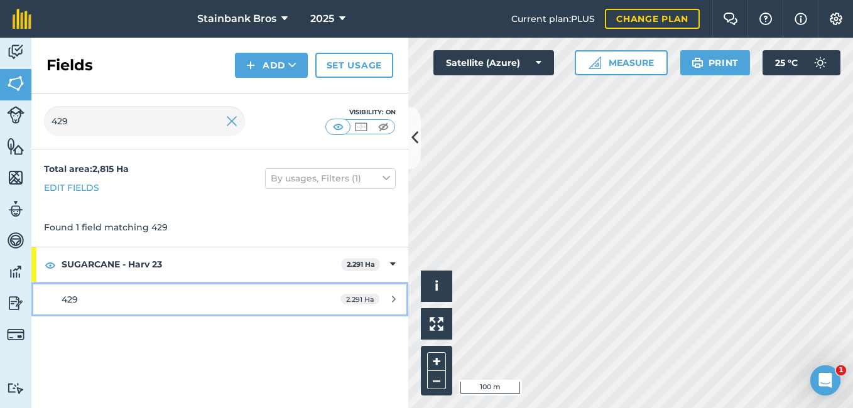
click at [91, 305] on div "429" at bounding box center [180, 300] width 236 height 14
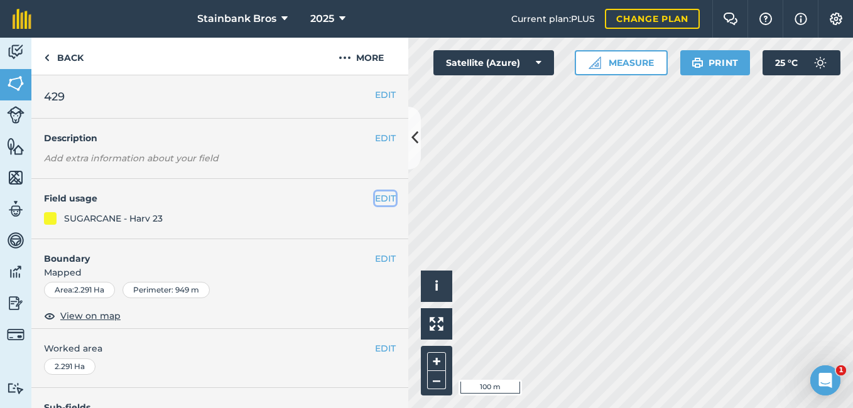
click at [376, 197] on button "EDIT" at bounding box center [385, 199] width 21 height 14
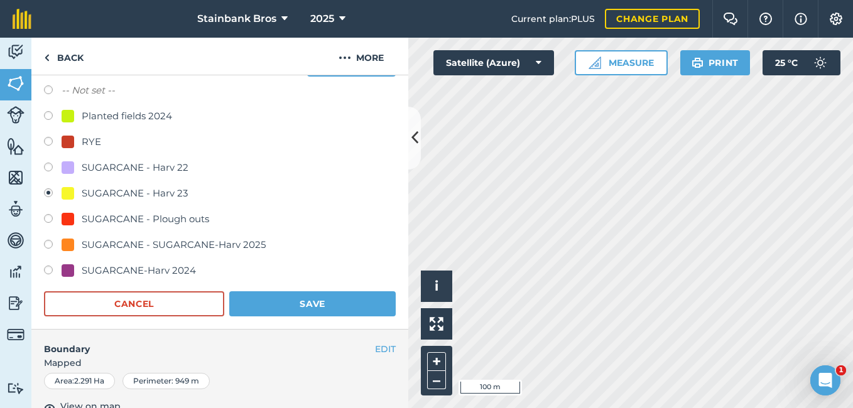
scroll to position [139, 0]
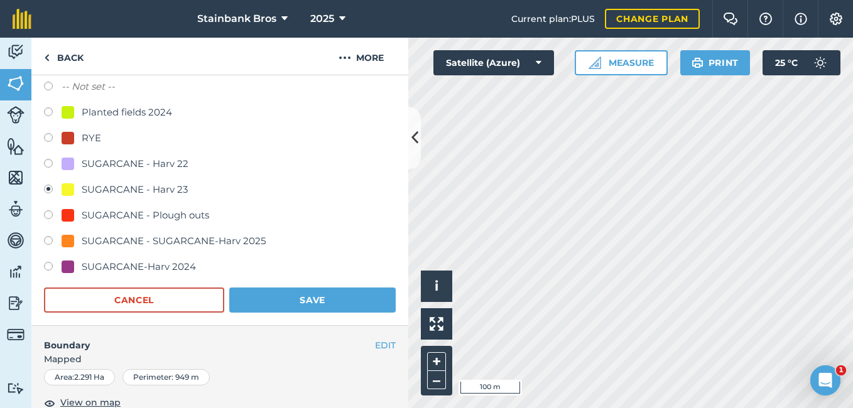
click at [45, 238] on label at bounding box center [53, 242] width 18 height 13
radio input "true"
radio input "false"
click at [254, 298] on button "Save" at bounding box center [312, 300] width 166 height 25
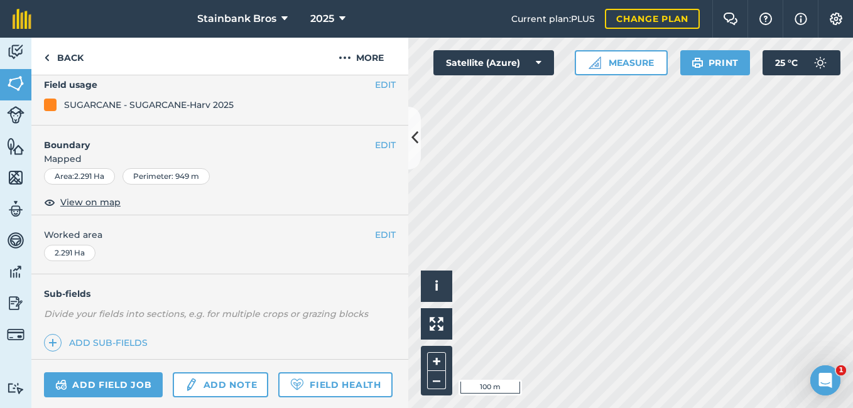
scroll to position [0, 0]
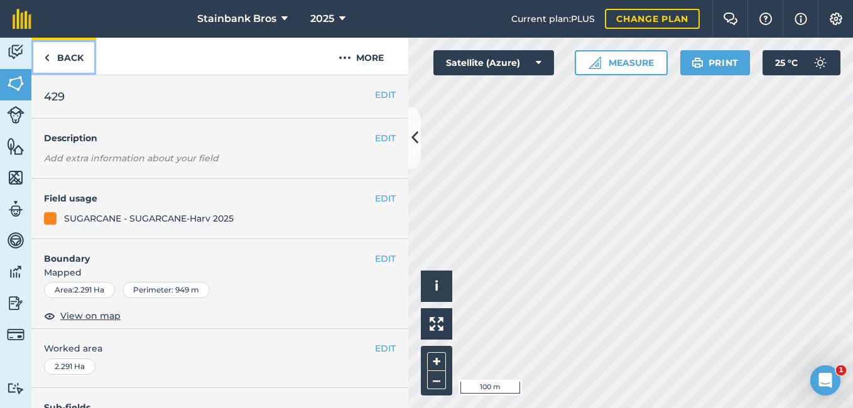
click at [67, 51] on link "Back" at bounding box center [63, 56] width 65 height 37
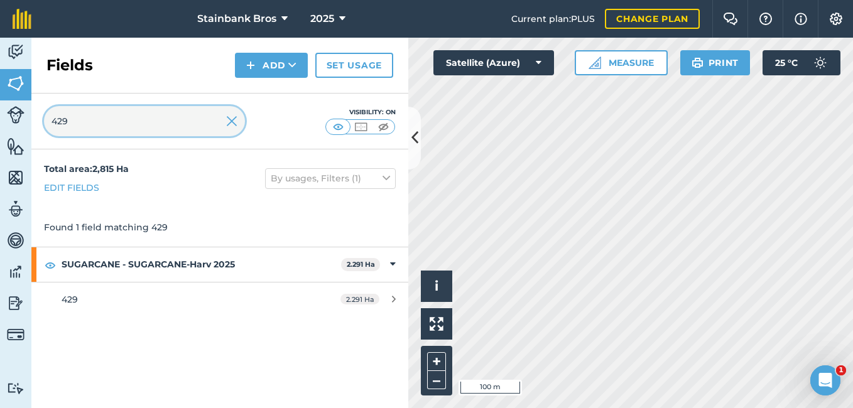
click at [168, 114] on input "429" at bounding box center [144, 121] width 201 height 30
type input "433"
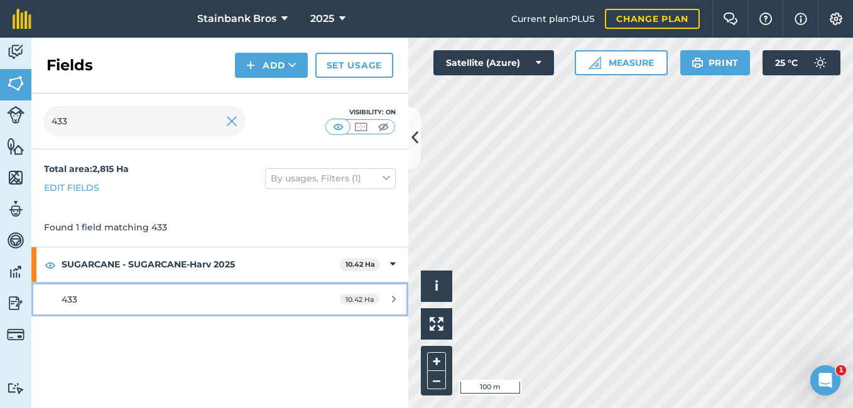
click at [105, 296] on div "433" at bounding box center [180, 300] width 236 height 14
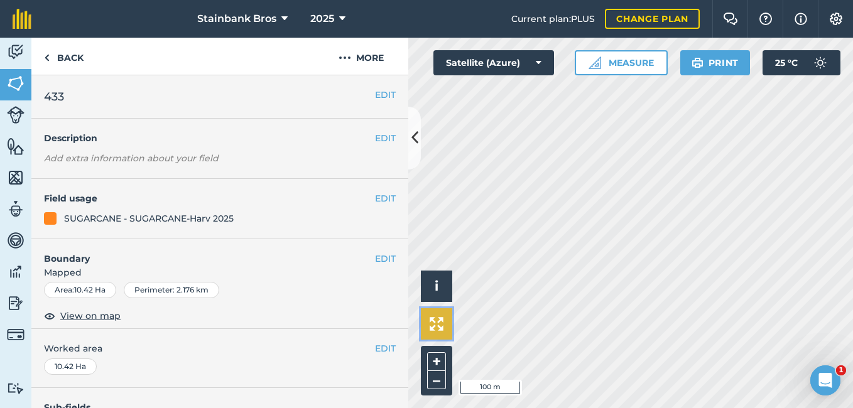
click at [436, 328] on img at bounding box center [437, 324] width 14 height 14
